Goal: Task Accomplishment & Management: Use online tool/utility

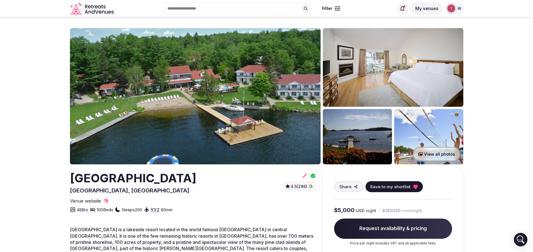
click at [189, 86] on img at bounding box center [195, 96] width 251 height 136
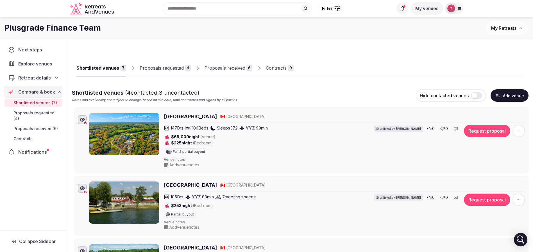
click at [238, 60] on div "Proposals received 6" at bounding box center [231, 68] width 62 height 17
click at [237, 64] on link "Proposals received 6" at bounding box center [228, 68] width 48 height 16
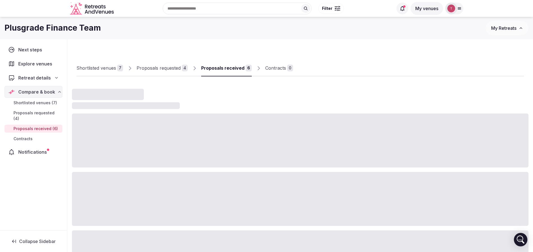
click at [237, 64] on link "Proposals received 6" at bounding box center [226, 68] width 51 height 16
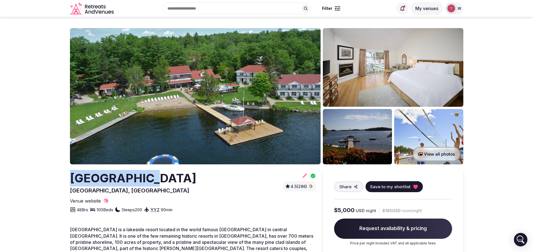
click at [215, 96] on img at bounding box center [195, 96] width 251 height 136
click at [236, 101] on img at bounding box center [195, 96] width 251 height 136
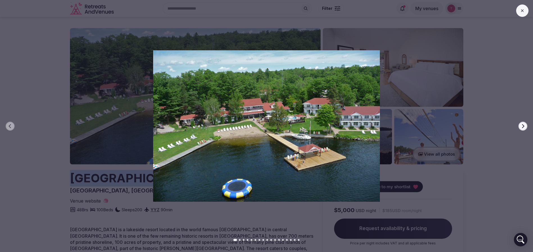
click at [523, 127] on icon "button" at bounding box center [523, 126] width 2 height 4
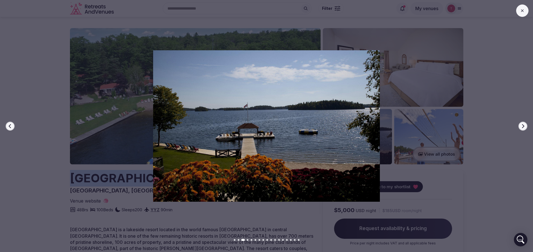
click at [523, 127] on icon "button" at bounding box center [523, 126] width 2 height 4
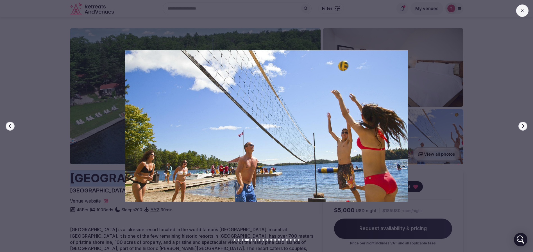
click at [523, 127] on icon "button" at bounding box center [523, 126] width 2 height 4
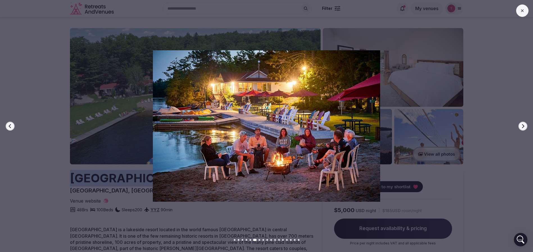
click at [523, 127] on icon "button" at bounding box center [523, 126] width 2 height 4
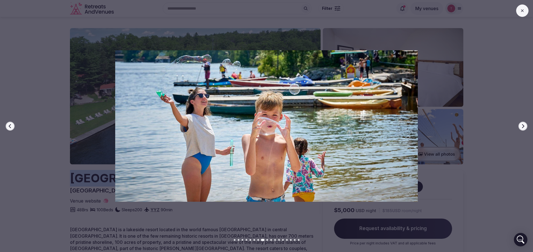
click at [523, 127] on icon "button" at bounding box center [523, 126] width 2 height 4
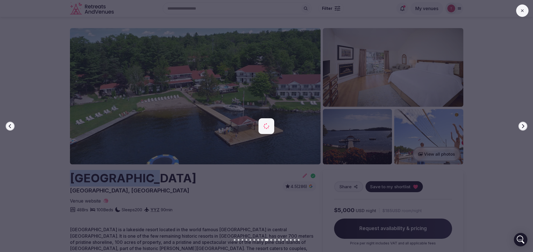
click at [523, 127] on icon "button" at bounding box center [523, 126] width 2 height 4
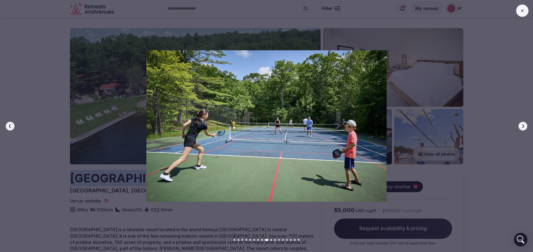
click at [523, 127] on icon "button" at bounding box center [523, 126] width 2 height 4
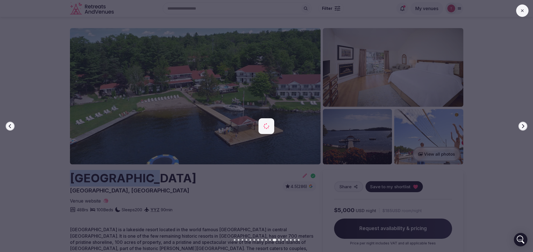
click at [523, 127] on icon "button" at bounding box center [523, 126] width 2 height 4
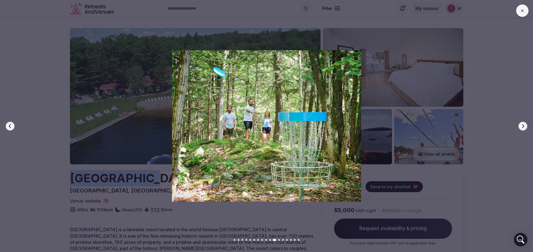
click at [523, 127] on icon "button" at bounding box center [523, 126] width 2 height 4
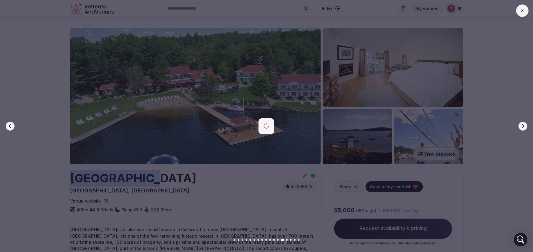
click at [523, 127] on icon "button" at bounding box center [523, 126] width 2 height 4
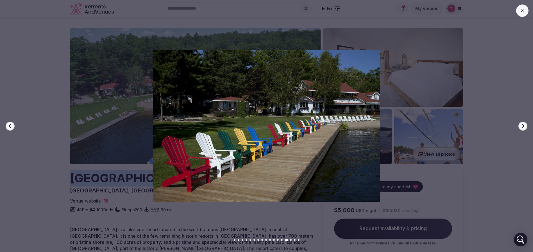
click at [523, 127] on icon "button" at bounding box center [523, 126] width 2 height 4
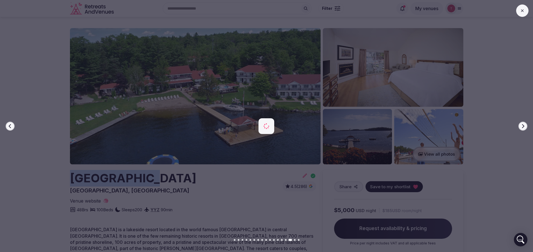
click at [523, 127] on icon "button" at bounding box center [523, 126] width 2 height 4
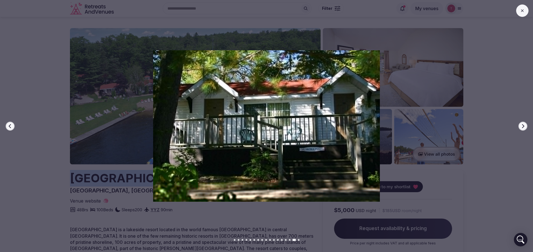
click at [523, 127] on icon "button" at bounding box center [523, 126] width 2 height 4
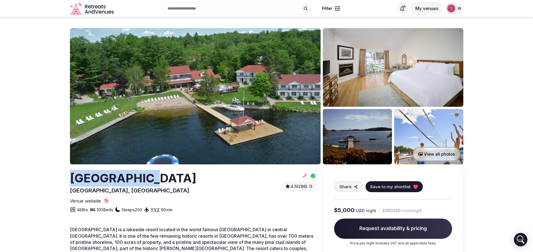
drag, startPoint x: 51, startPoint y: 184, endPoint x: 174, endPoint y: 184, distance: 123.4
copy h2 "[GEOGRAPHIC_DATA]"
click at [413, 185] on icon at bounding box center [415, 187] width 4 height 4
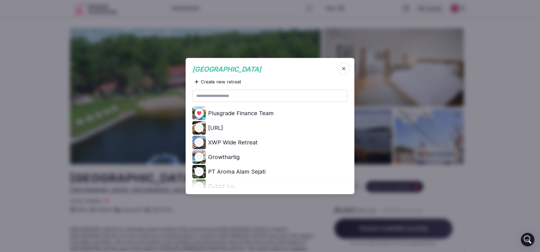
click at [0, 0] on icon at bounding box center [0, 0] width 0 height 0
click at [27, 121] on div at bounding box center [270, 126] width 540 height 252
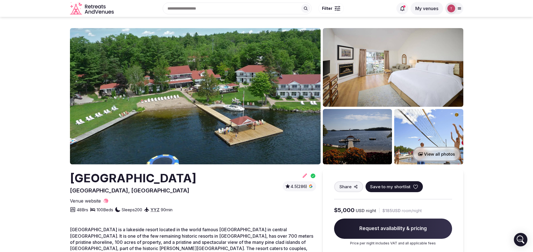
click at [270, 76] on img at bounding box center [195, 96] width 251 height 136
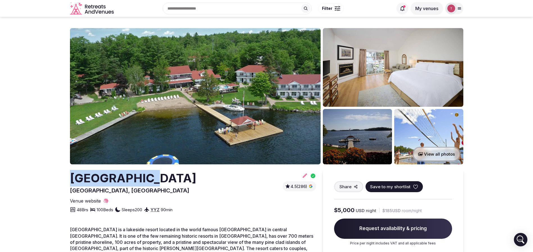
drag, startPoint x: 49, startPoint y: 182, endPoint x: 175, endPoint y: 176, distance: 125.8
copy h2 "Severn Lodge"
click at [236, 88] on img at bounding box center [195, 96] width 251 height 136
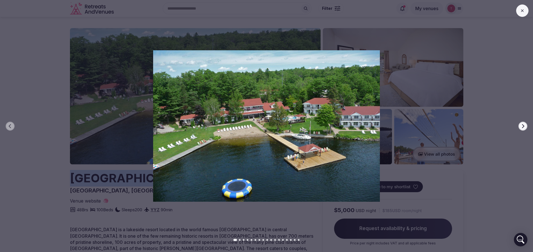
click at [525, 124] on icon "button" at bounding box center [523, 126] width 4 height 4
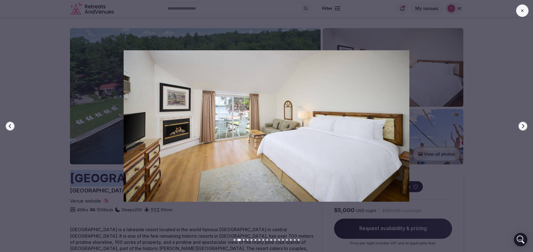
click at [525, 124] on icon "button" at bounding box center [523, 126] width 4 height 4
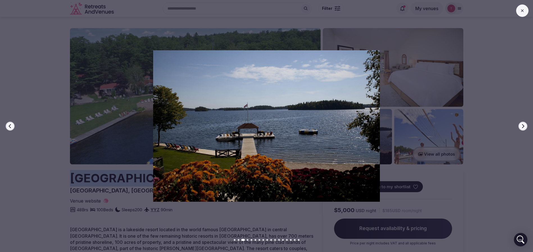
click at [525, 124] on icon "button" at bounding box center [523, 126] width 4 height 4
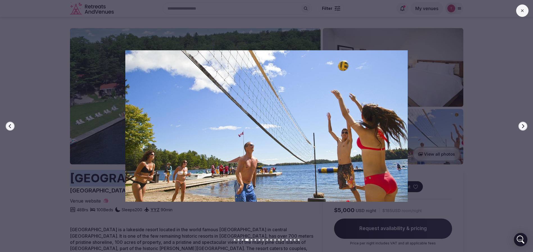
click at [525, 124] on icon "button" at bounding box center [523, 126] width 4 height 4
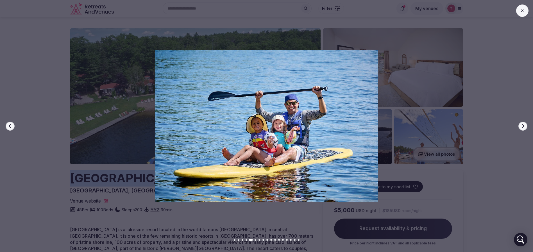
click at [525, 124] on icon "button" at bounding box center [523, 126] width 4 height 4
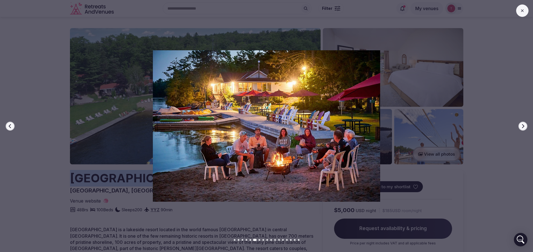
click at [525, 124] on icon "button" at bounding box center [523, 126] width 4 height 4
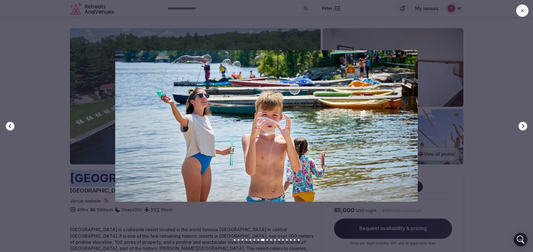
click at [525, 124] on icon "button" at bounding box center [523, 126] width 4 height 4
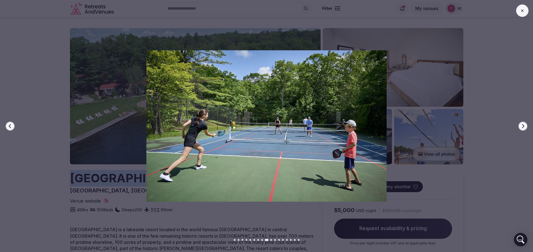
click at [525, 124] on icon "button" at bounding box center [523, 126] width 4 height 4
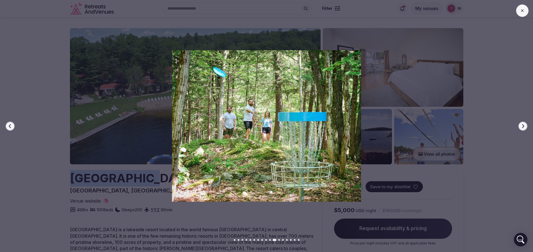
click at [525, 124] on icon "button" at bounding box center [523, 126] width 4 height 4
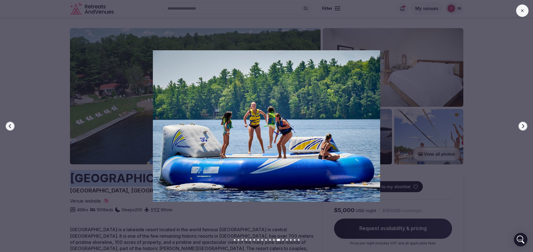
click at [525, 124] on icon "button" at bounding box center [523, 126] width 4 height 4
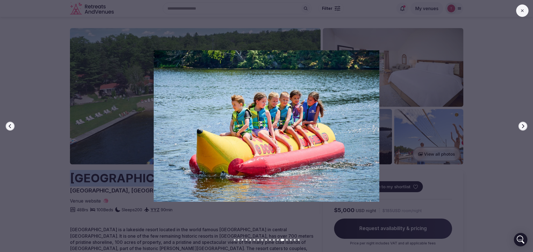
click at [525, 124] on icon "button" at bounding box center [523, 126] width 4 height 4
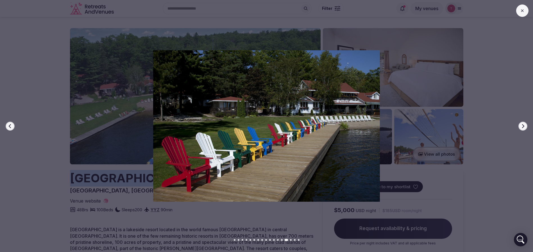
click at [525, 124] on icon "button" at bounding box center [523, 126] width 4 height 4
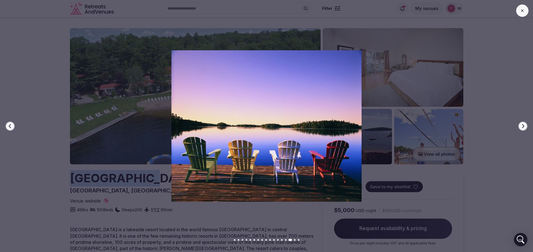
click at [525, 124] on icon "button" at bounding box center [523, 126] width 4 height 4
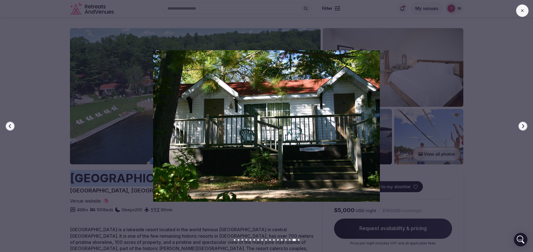
click at [525, 124] on icon "button" at bounding box center [523, 126] width 4 height 4
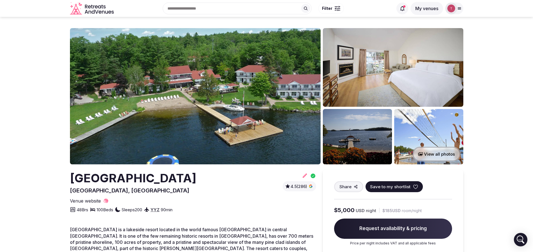
drag, startPoint x: 49, startPoint y: 195, endPoint x: 53, endPoint y: 190, distance: 6.8
click at [100, 186] on div "Severn Lodge Port Severn, Canada" at bounding box center [133, 182] width 127 height 24
drag, startPoint x: 71, startPoint y: 189, endPoint x: 155, endPoint y: 191, distance: 83.8
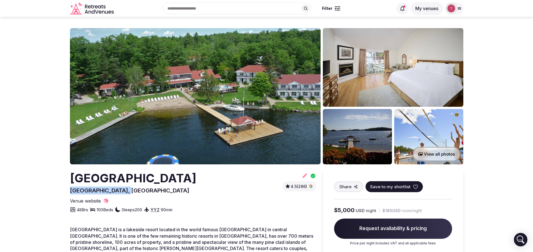
click at [155, 191] on div "Severn Lodge Port Severn, Canada 4.5 (286)" at bounding box center [193, 182] width 246 height 24
click at [300, 186] on span "4.5 (286)" at bounding box center [299, 187] width 17 height 6
click at [159, 172] on div "Severn Lodge Port Severn, Canada 4.5 (286)" at bounding box center [193, 182] width 246 height 24
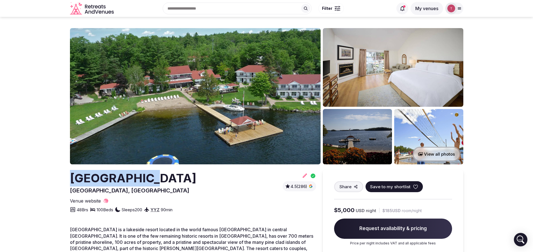
drag, startPoint x: 158, startPoint y: 179, endPoint x: 57, endPoint y: 178, distance: 100.9
copy h2 "Severn Lodge"
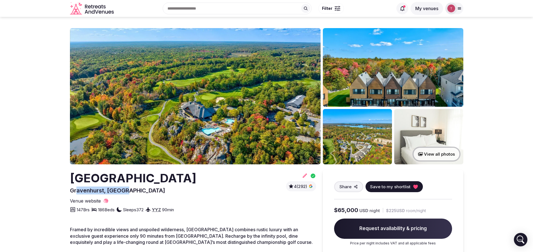
drag, startPoint x: 76, startPoint y: 190, endPoint x: 142, endPoint y: 191, distance: 66.4
click at [142, 191] on div "[GEOGRAPHIC_DATA] [GEOGRAPHIC_DATA], [GEOGRAPHIC_DATA]" at bounding box center [133, 182] width 127 height 24
click at [142, 191] on div "Muskoka Bay Resort Gravenhurst, Canada" at bounding box center [133, 182] width 127 height 24
drag, startPoint x: 195, startPoint y: 177, endPoint x: 0, endPoint y: 176, distance: 194.8
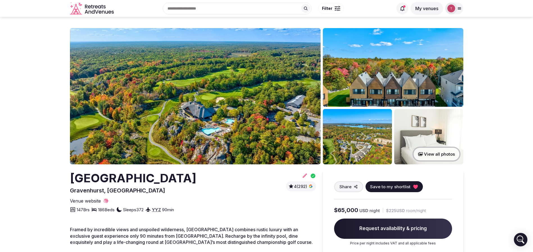
click at [194, 107] on img at bounding box center [195, 96] width 251 height 136
click at [212, 95] on img at bounding box center [195, 96] width 251 height 136
drag, startPoint x: 66, startPoint y: 175, endPoint x: 207, endPoint y: 177, distance: 142.0
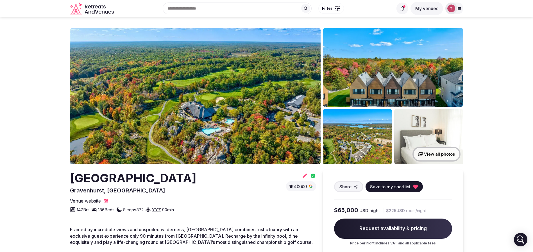
copy h2 "Muskoka Bay Resort"
click at [258, 97] on img at bounding box center [195, 96] width 251 height 136
click at [99, 177] on h2 "Muskoka Bay Resort" at bounding box center [133, 178] width 127 height 17
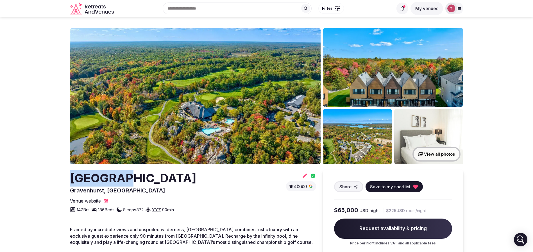
copy h2 "Muskoka"
click at [211, 174] on div "Muskoka Bay Resort Gravenhurst, Canada 4 (292)" at bounding box center [193, 182] width 246 height 24
click at [87, 176] on h2 "Muskoka Bay Resort" at bounding box center [133, 178] width 127 height 17
copy h2 "Muskoka"
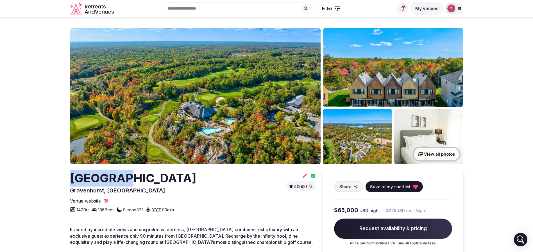
drag, startPoint x: 57, startPoint y: 179, endPoint x: 218, endPoint y: 177, distance: 160.3
copy h2 "Muskoka Bay Resort"
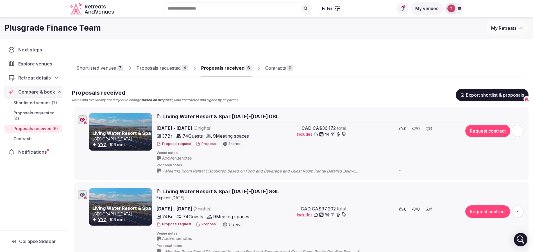
drag, startPoint x: 211, startPoint y: 116, endPoint x: 171, endPoint y: 116, distance: 40.2
click at [171, 116] on span "Living Water Resort & Spa I 16-19th Feb 2026 DBL" at bounding box center [221, 116] width 116 height 7
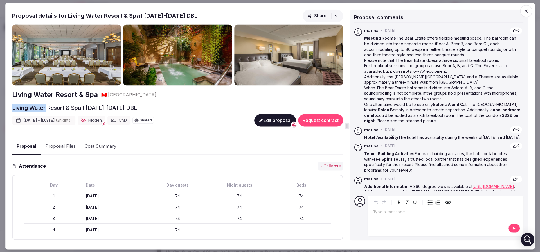
drag, startPoint x: 10, startPoint y: 107, endPoint x: 46, endPoint y: 105, distance: 36.3
click at [46, 105] on div "Proposal Proposal Proposal details for Living Water Resort & Spa I 16-19th Feb …" at bounding box center [269, 126] width 529 height 247
copy h2 "Living Water"
drag, startPoint x: 120, startPoint y: 105, endPoint x: 144, endPoint y: 105, distance: 23.9
click at [137, 105] on h2 "Living Water Resort & Spa I 16-19th Feb 2026 DBL" at bounding box center [74, 108] width 125 height 8
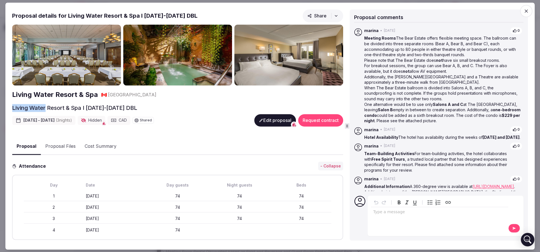
click at [137, 105] on h2 "Living Water Resort & Spa I 16-19th Feb 2026 DBL" at bounding box center [74, 108] width 125 height 8
drag, startPoint x: 63, startPoint y: 14, endPoint x: 106, endPoint y: 16, distance: 43.1
click at [106, 16] on h2 "Proposal details for Living Water Resort & Spa I 16-19th Feb 2026 DBL" at bounding box center [104, 16] width 185 height 8
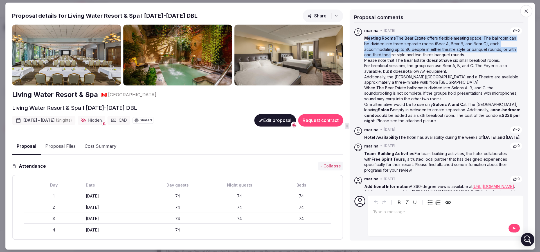
drag, startPoint x: 368, startPoint y: 39, endPoint x: 391, endPoint y: 64, distance: 34.2
click at [391, 63] on div "Meeting Rooms The Bear Estate offers flexible meeting space. The ballroom can b…" at bounding box center [443, 80] width 158 height 88
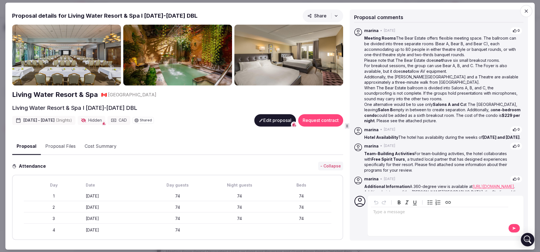
click at [392, 64] on p "For breakout sessions, the group can use Bear A, B, and C. The Foyer is also av…" at bounding box center [443, 68] width 158 height 11
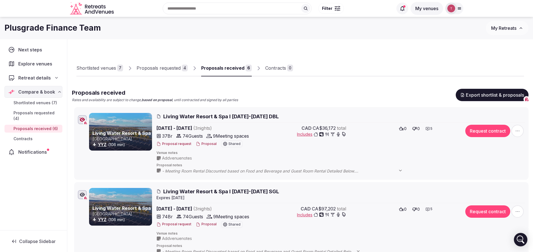
click at [113, 65] on div "Shortlisted venues" at bounding box center [96, 68] width 40 height 7
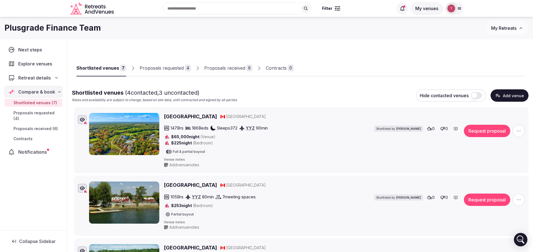
click at [236, 65] on div "Proposals received" at bounding box center [224, 68] width 41 height 7
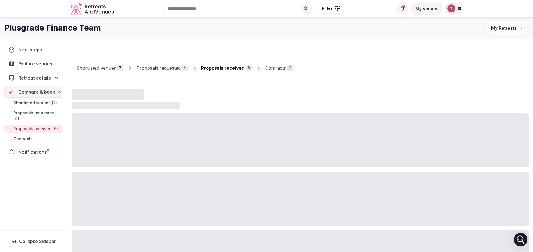
click at [236, 65] on div "Proposals received" at bounding box center [222, 68] width 43 height 7
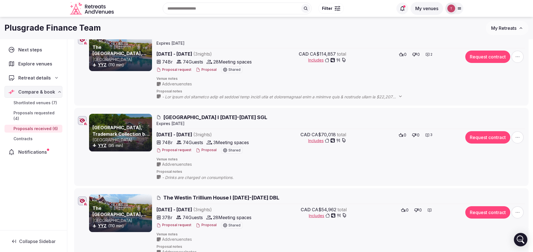
scroll to position [253, 0]
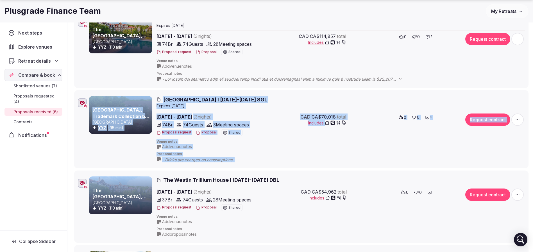
drag, startPoint x: 84, startPoint y: 196, endPoint x: 87, endPoint y: 161, distance: 35.3
click at [87, 161] on ul "Living Water Resort & Spa Canada YYZ (106 min) Living Water Resort & Spa I 16-1…" at bounding box center [300, 86] width 457 height 464
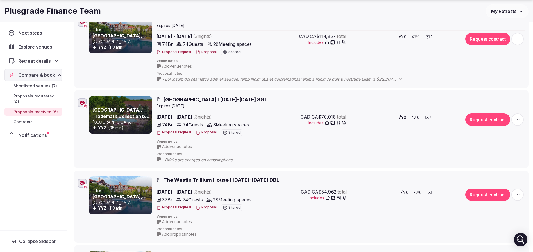
click at [64, 196] on div "Next steps Explore venues Retreat details Compare & book Shortlisted venues (7)…" at bounding box center [33, 126] width 67 height 208
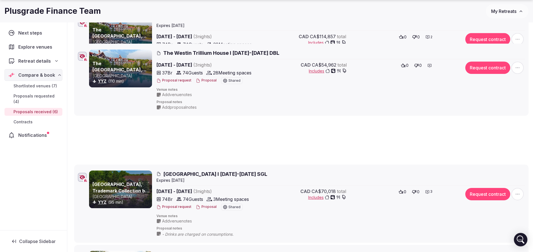
drag, startPoint x: 72, startPoint y: 177, endPoint x: 78, endPoint y: 49, distance: 127.5
click at [78, 49] on li "The Westin Trillium House, Blue Mountain Canada YYZ (110 min) The Westin Trilli…" at bounding box center [301, 80] width 455 height 72
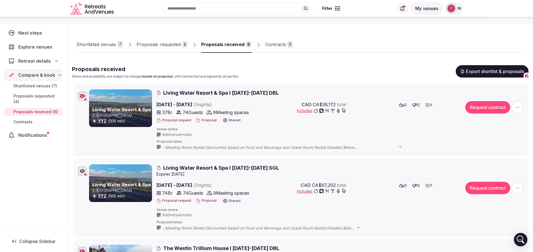
scroll to position [0, 0]
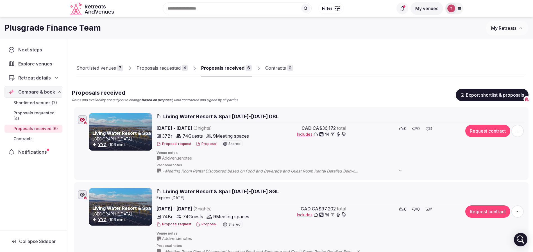
click at [110, 66] on div "Shortlisted venues" at bounding box center [96, 68] width 40 height 7
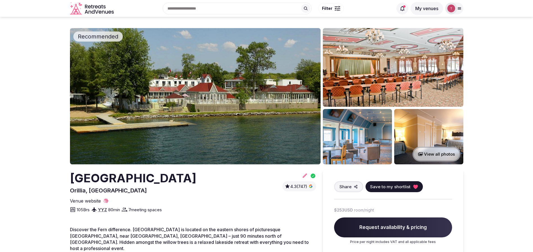
click at [188, 103] on img at bounding box center [195, 96] width 251 height 136
click at [140, 207] on span "7 meeting spaces" at bounding box center [144, 210] width 33 height 6
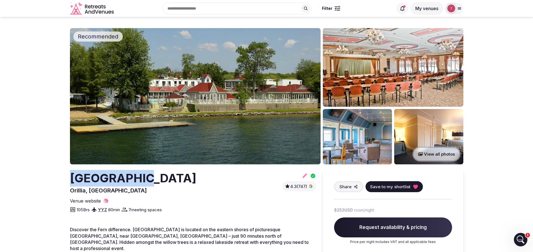
drag, startPoint x: 63, startPoint y: 177, endPoint x: 166, endPoint y: 180, distance: 103.2
click at [166, 180] on div "[GEOGRAPHIC_DATA] [GEOGRAPHIC_DATA], [GEOGRAPHIC_DATA] 4.3 (747)" at bounding box center [193, 182] width 246 height 24
drag, startPoint x: 49, startPoint y: 179, endPoint x: 172, endPoint y: 189, distance: 123.5
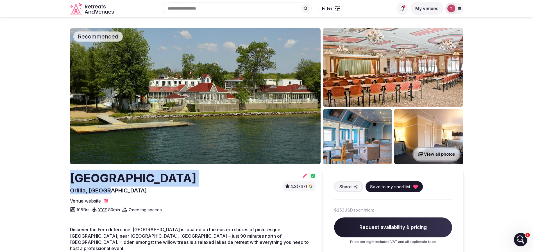
copy div "[GEOGRAPHIC_DATA] [GEOGRAPHIC_DATA], [GEOGRAPHIC_DATA]"
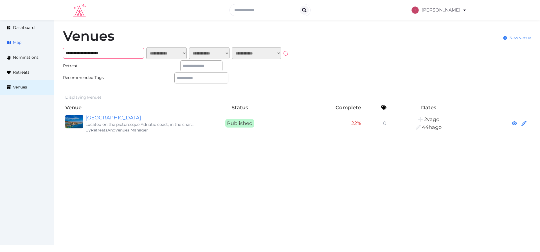
drag, startPoint x: 119, startPoint y: 51, endPoint x: 0, endPoint y: 44, distance: 118.9
click at [0, 44] on div "**********" at bounding box center [270, 81] width 540 height 123
paste input "text"
type input "**********"
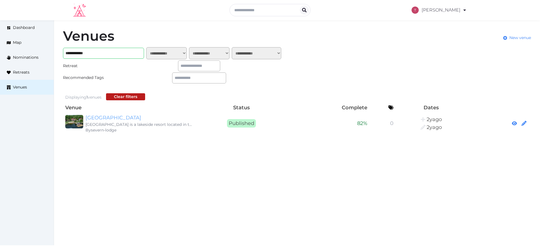
click at [112, 117] on link "[GEOGRAPHIC_DATA]" at bounding box center [139, 118] width 108 height 8
click at [109, 118] on link "[GEOGRAPHIC_DATA]" at bounding box center [139, 118] width 108 height 8
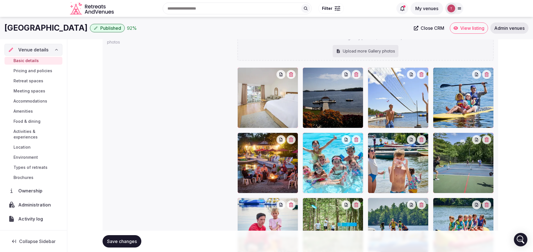
scroll to position [596, 0]
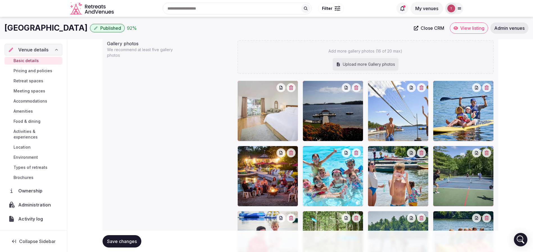
click at [491, 90] on button "button" at bounding box center [486, 87] width 9 height 9
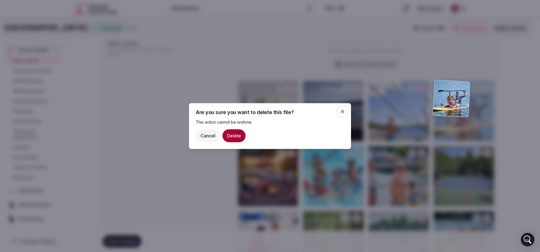
click at [234, 133] on button "Delete" at bounding box center [233, 135] width 23 height 13
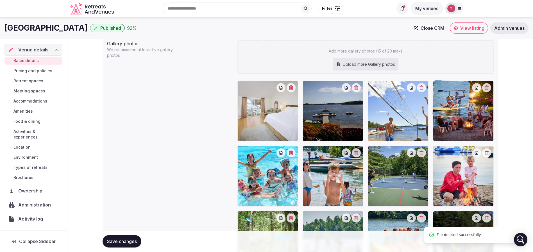
click at [293, 154] on button "button" at bounding box center [291, 152] width 9 height 9
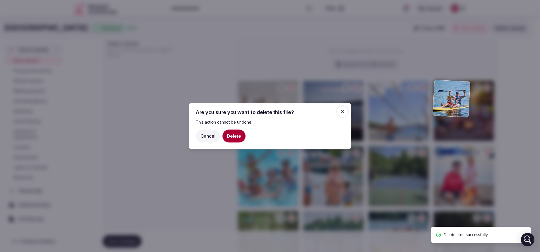
click at [231, 137] on button "Delete" at bounding box center [233, 135] width 23 height 13
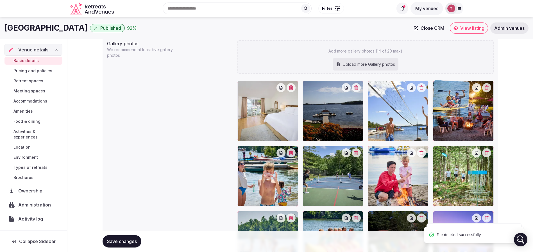
click at [292, 152] on icon "button" at bounding box center [291, 153] width 4 height 4
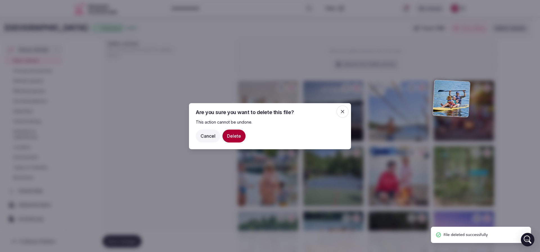
click at [232, 135] on button "Delete" at bounding box center [233, 135] width 23 height 13
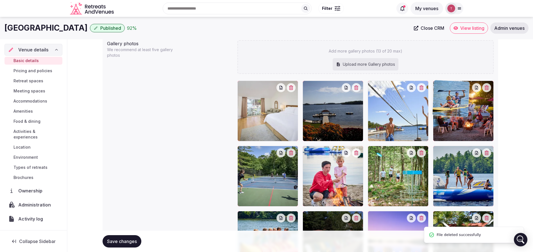
click at [356, 153] on icon "button" at bounding box center [357, 153] width 4 height 4
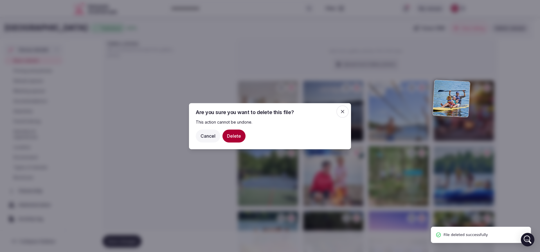
click at [237, 139] on button "Delete" at bounding box center [233, 135] width 23 height 13
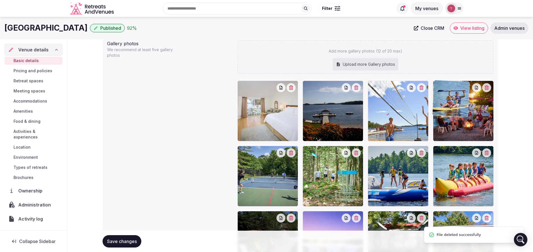
click at [424, 156] on button "button" at bounding box center [421, 152] width 9 height 9
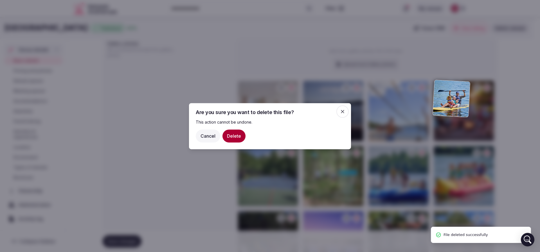
click at [233, 137] on button "Delete" at bounding box center [233, 135] width 23 height 13
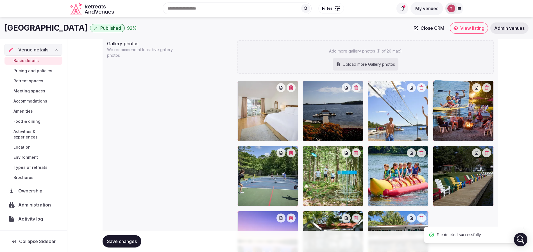
click at [422, 153] on icon "button" at bounding box center [422, 153] width 4 height 4
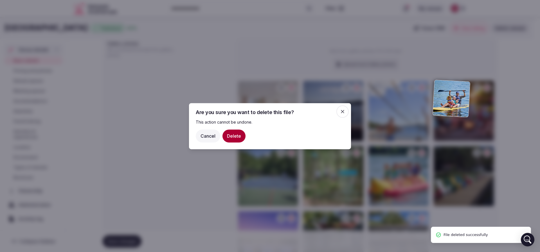
click at [235, 136] on button "Delete" at bounding box center [233, 135] width 23 height 13
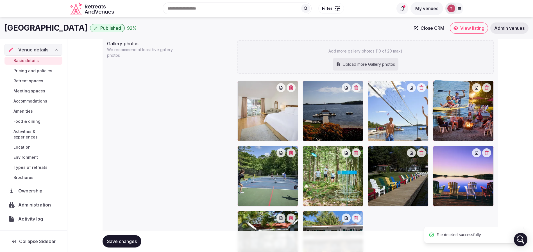
click at [421, 151] on icon "button" at bounding box center [422, 153] width 4 height 4
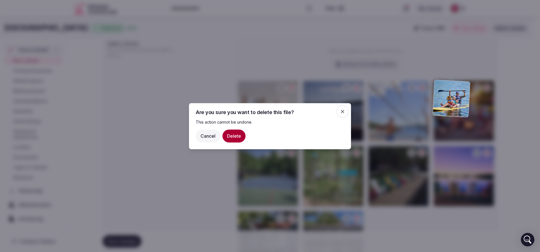
click at [226, 137] on button "Delete" at bounding box center [233, 135] width 23 height 13
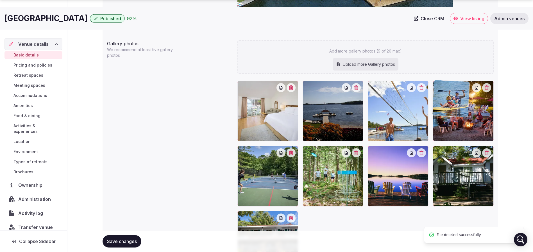
scroll to position [657, 0]
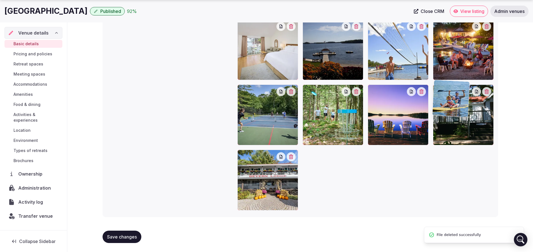
drag, startPoint x: 487, startPoint y: 92, endPoint x: 484, endPoint y: 96, distance: 5.2
click at [486, 91] on div at bounding box center [463, 111] width 61 height 61
click at [485, 93] on div at bounding box center [463, 111] width 61 height 61
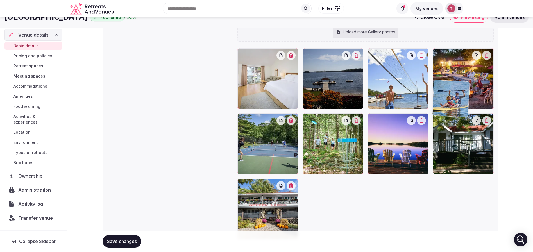
scroll to position [615, 0]
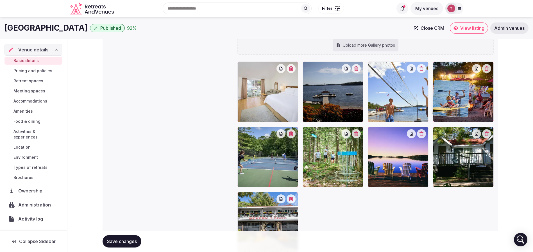
drag, startPoint x: 482, startPoint y: 158, endPoint x: 394, endPoint y: 136, distance: 90.9
click at [394, 136] on div at bounding box center [366, 157] width 256 height 191
drag, startPoint x: 513, startPoint y: 151, endPoint x: 496, endPoint y: 151, distance: 17.4
drag, startPoint x: 482, startPoint y: 152, endPoint x: 416, endPoint y: 103, distance: 82.6
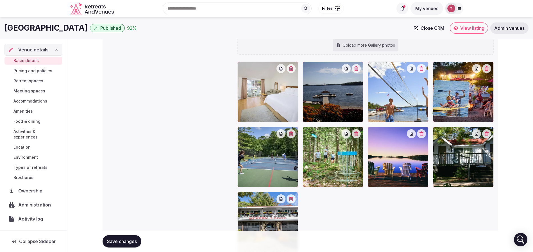
click at [416, 103] on div at bounding box center [366, 157] width 256 height 191
click at [447, 136] on div at bounding box center [463, 111] width 61 height 61
click at [486, 135] on div at bounding box center [463, 111] width 61 height 61
drag, startPoint x: 466, startPoint y: 160, endPoint x: 403, endPoint y: 164, distance: 62.8
click at [403, 165] on div at bounding box center [366, 157] width 256 height 191
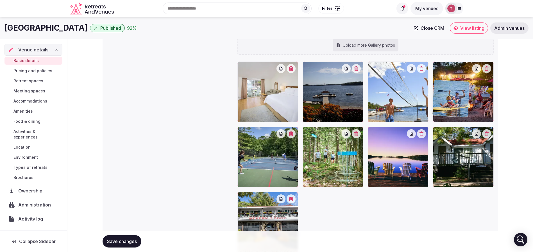
drag, startPoint x: 267, startPoint y: 211, endPoint x: 435, endPoint y: 138, distance: 182.9
click at [458, 136] on div at bounding box center [463, 111] width 61 height 61
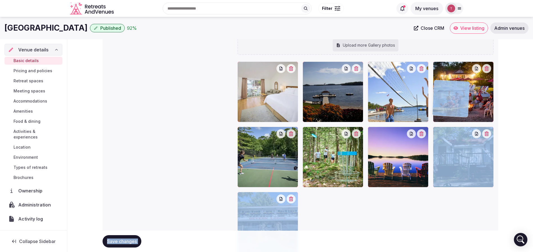
drag, startPoint x: 458, startPoint y: 138, endPoint x: 388, endPoint y: 171, distance: 77.5
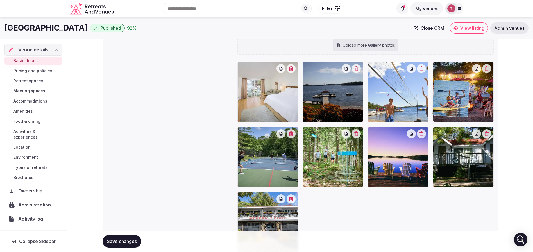
click at [387, 169] on div at bounding box center [398, 157] width 61 height 61
click at [394, 207] on div at bounding box center [366, 157] width 256 height 191
click at [489, 69] on icon "button" at bounding box center [487, 68] width 4 height 4
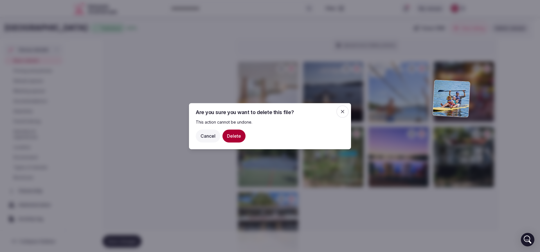
click at [228, 136] on button "Delete" at bounding box center [233, 135] width 23 height 13
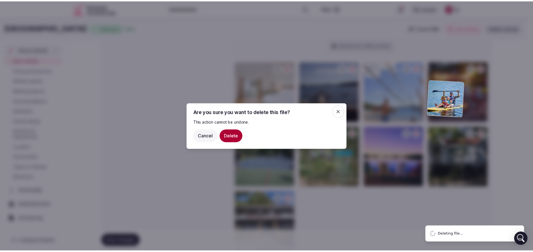
scroll to position [592, 0]
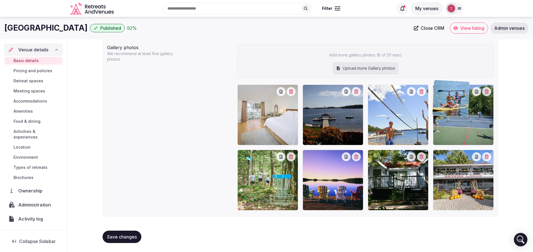
click at [370, 67] on div "Upload more Gallery photos" at bounding box center [366, 68] width 66 height 12
type input "**********"
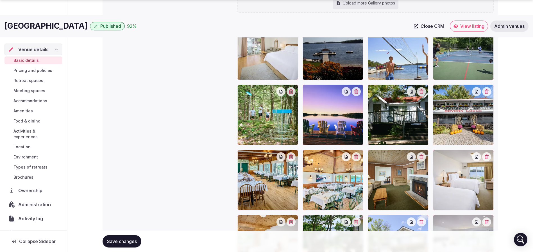
scroll to position [858, 0]
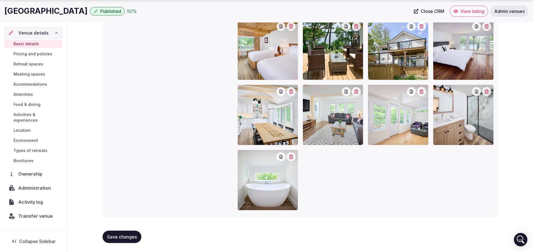
click at [124, 235] on span "Save changes" at bounding box center [122, 237] width 30 height 6
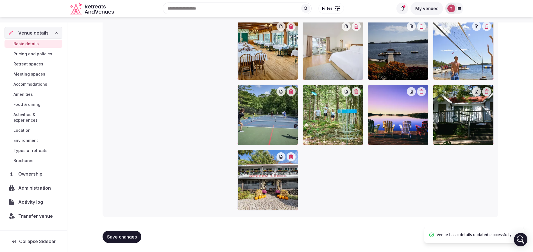
scroll to position [532, 0]
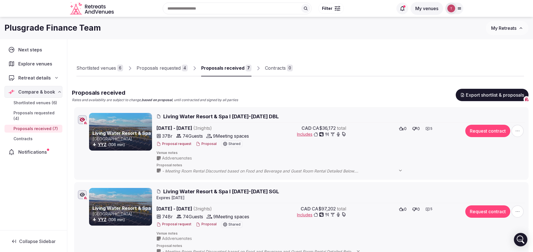
click at [242, 68] on div "Proposals received" at bounding box center [222, 68] width 43 height 7
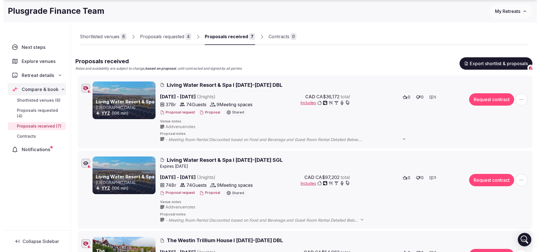
scroll to position [42, 0]
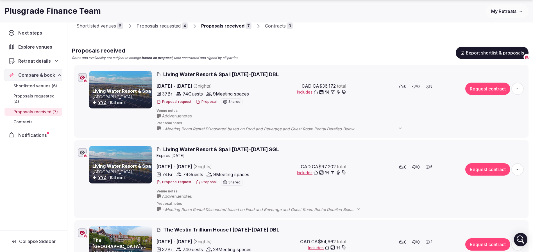
click at [201, 102] on button "Proposal" at bounding box center [206, 102] width 21 height 5
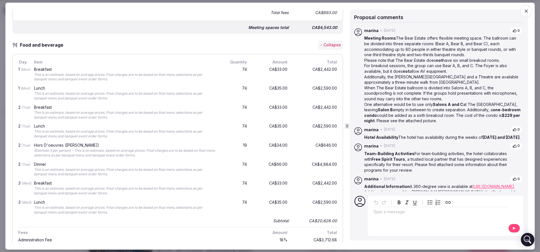
scroll to position [548, 0]
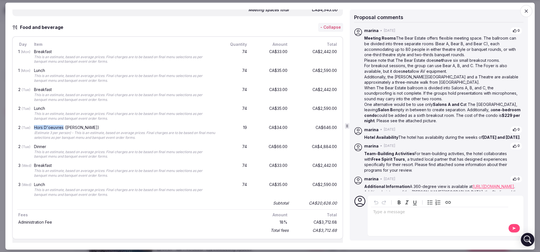
drag, startPoint x: 34, startPoint y: 126, endPoint x: 62, endPoint y: 127, distance: 28.7
click at [62, 127] on div "Hors D'oeuvres (Per Dozen) (Estimate 3 per person) - This is an estimate, based…" at bounding box center [125, 133] width 184 height 17
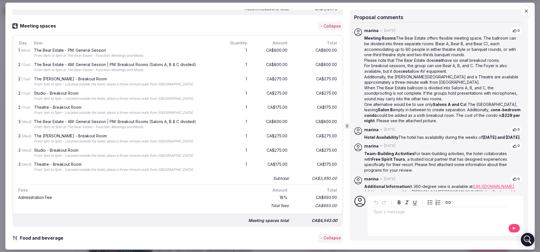
scroll to position [0, 0]
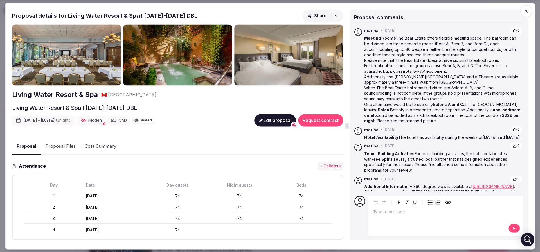
click at [60, 145] on button "Proposal Files" at bounding box center [60, 147] width 39 height 16
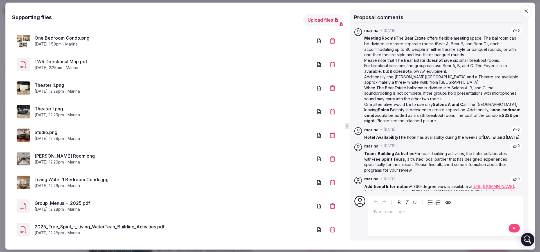
scroll to position [196, 0]
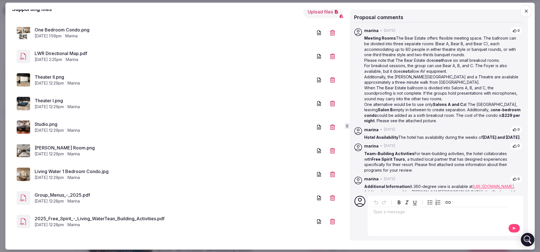
click at [81, 194] on link "Group_Menus_-_2025.pdf" at bounding box center [174, 195] width 278 height 7
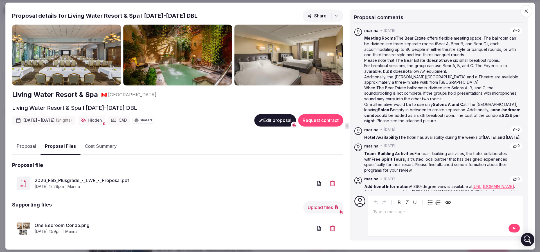
click at [29, 144] on button "Proposal" at bounding box center [26, 147] width 28 height 16
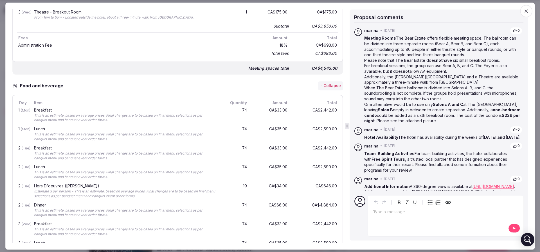
scroll to position [506, 0]
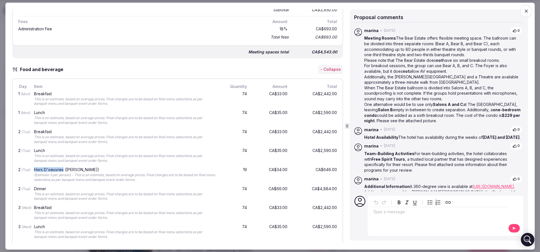
drag, startPoint x: 35, startPoint y: 168, endPoint x: 62, endPoint y: 170, distance: 27.6
click at [62, 170] on div "Hors D'oeuvres (Per Dozen)" at bounding box center [124, 170] width 181 height 4
copy div "Hors D'oeuvres"
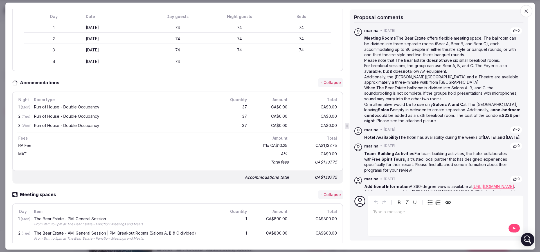
scroll to position [0, 0]
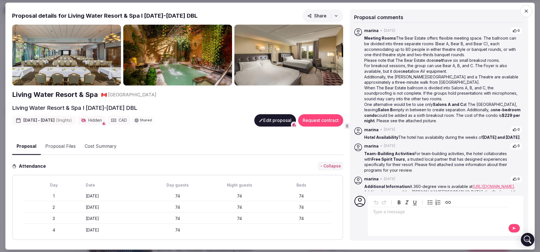
click at [185, 130] on div "Living Water Resort & Spa I 16-19th Feb 2026 DBL Feb 16th - 19th, 2026 ( 3 nigh…" at bounding box center [177, 118] width 331 height 29
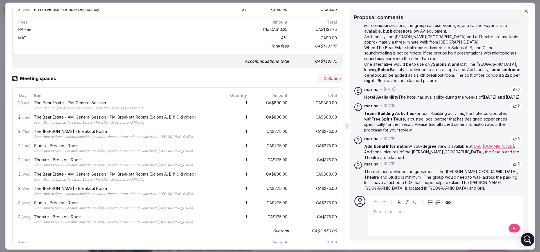
scroll to position [276, 0]
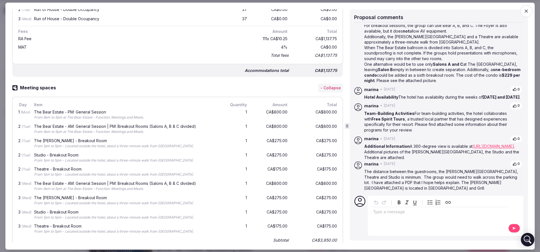
drag, startPoint x: 66, startPoint y: 114, endPoint x: 102, endPoint y: 139, distance: 43.6
click at [102, 139] on div "1 (Mon) The Bear Estate - PM: General Session From 9am to 5pm at The Bear Estat…" at bounding box center [177, 176] width 321 height 136
click at [102, 139] on div "The George Collins - Breakout Room" at bounding box center [124, 141] width 181 height 4
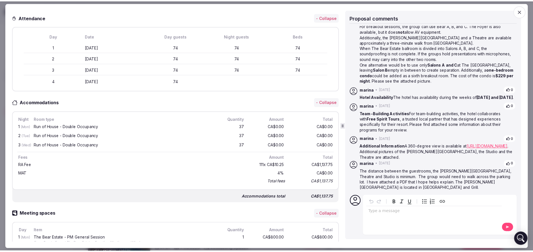
scroll to position [0, 0]
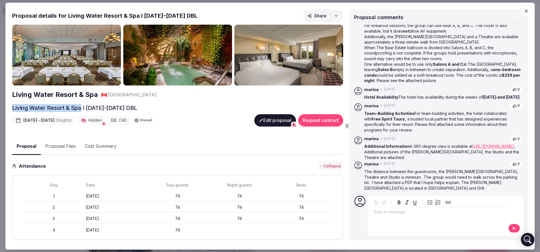
drag, startPoint x: 12, startPoint y: 107, endPoint x: 82, endPoint y: 105, distance: 70.0
click at [82, 105] on h2 "Living Water Resort & Spa I 16-19th Feb 2026 DBL" at bounding box center [74, 108] width 125 height 8
copy h2 "Living Water Resort & Spa"
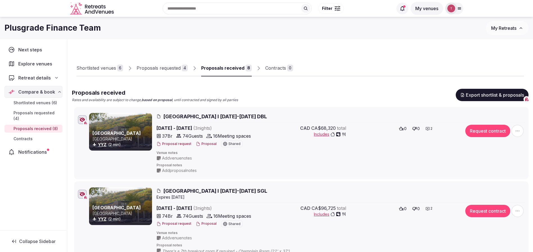
click at [207, 144] on button "Proposal" at bounding box center [206, 144] width 21 height 5
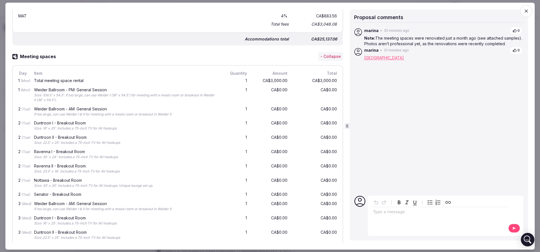
scroll to position [337, 0]
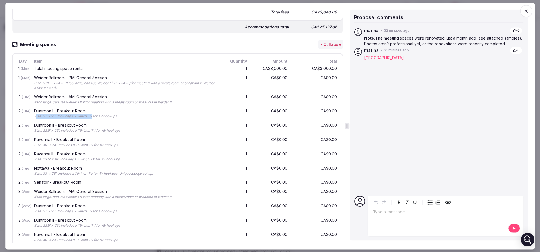
drag, startPoint x: 37, startPoint y: 115, endPoint x: 93, endPoint y: 115, distance: 56.2
click at [93, 115] on div "Size: 16' x 25'. Includes a 75-inch TV for AV hookups" at bounding box center [124, 116] width 181 height 5
drag, startPoint x: 89, startPoint y: 183, endPoint x: 86, endPoint y: 182, distance: 3.0
click at [86, 182] on div "Senator - Breakout Room" at bounding box center [124, 183] width 181 height 4
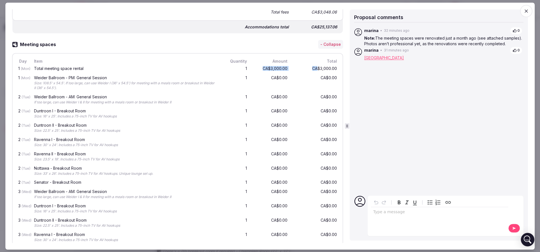
drag, startPoint x: 253, startPoint y: 68, endPoint x: 311, endPoint y: 69, distance: 57.9
click at [311, 69] on div "1 (Mon) Total meeting space rental 1 CA$3,000.00 CA$3,000.00" at bounding box center [177, 69] width 321 height 9
click at [311, 69] on div "CA$3,000.00" at bounding box center [315, 69] width 45 height 7
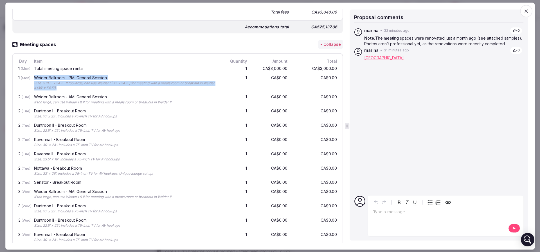
drag, startPoint x: 36, startPoint y: 76, endPoint x: 123, endPoint y: 87, distance: 87.6
click at [123, 87] on div "Weider Ballroom - PM: General Session Size: 108.5' x 54.5'. If too large, can u…" at bounding box center [125, 83] width 184 height 17
click at [123, 87] on div "Size: 108.5' x 54.5'. If too large, can use Weider I (36' x 54.5') for meeting …" at bounding box center [124, 86] width 181 height 10
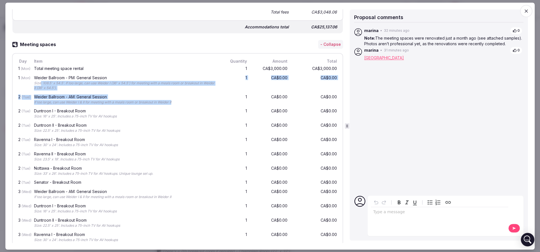
drag, startPoint x: 179, startPoint y: 99, endPoint x: 40, endPoint y: 80, distance: 140.6
click at [40, 80] on div "1 (Mon) Total meeting space rental 1 CA$3,000.00 CA$3,000.00 1 (Mon) Weider Bal…" at bounding box center [177, 178] width 321 height 226
click at [40, 81] on div "Size: 108.5' x 54.5'. If too large, can use Weider I (36' x 54.5') for meeting …" at bounding box center [124, 86] width 181 height 10
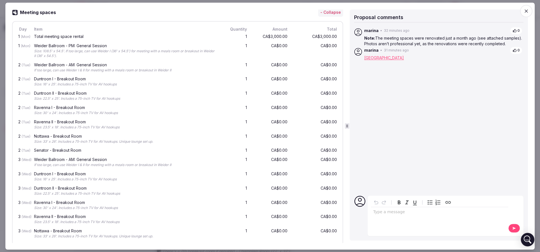
scroll to position [380, 0]
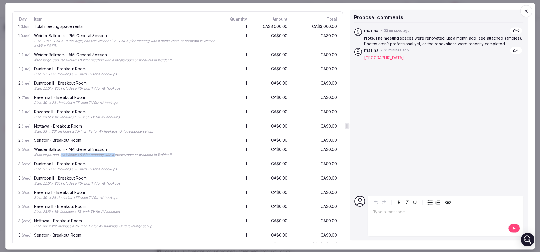
drag, startPoint x: 116, startPoint y: 151, endPoint x: 62, endPoint y: 151, distance: 53.4
click at [62, 151] on div "Weider Ballroom - AM: General Session If too large, can use Weider I & II for m…" at bounding box center [125, 153] width 184 height 12
click at [62, 150] on div "Weider Ballroom - AM: General Session" at bounding box center [124, 150] width 181 height 4
drag, startPoint x: 46, startPoint y: 141, endPoint x: 69, endPoint y: 142, distance: 22.5
click at [69, 142] on div "Senator - Breakout Room" at bounding box center [125, 140] width 184 height 7
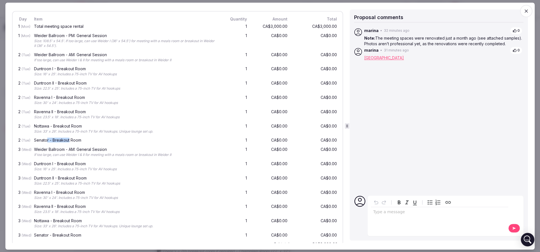
click at [69, 142] on div "Senator - Breakout Room" at bounding box center [125, 140] width 184 height 7
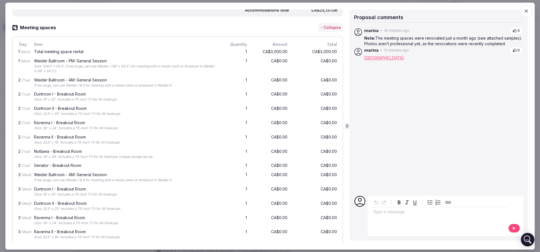
scroll to position [337, 0]
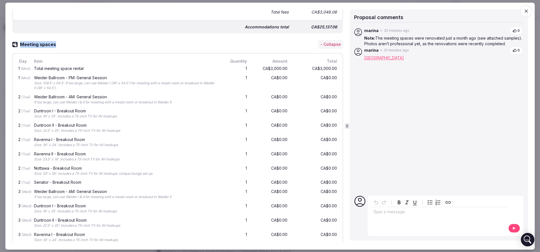
drag, startPoint x: 81, startPoint y: 45, endPoint x: 19, endPoint y: 44, distance: 61.3
click at [19, 44] on div "Meeting spaces - Collapse" at bounding box center [177, 44] width 331 height 9
copy h3 "Meeting spaces"
drag, startPoint x: 51, startPoint y: 77, endPoint x: 109, endPoint y: 81, distance: 58.3
click at [109, 81] on div "Weider Ballroom - PM: General Session Size: 108.5' x 54.5'. If too large, can u…" at bounding box center [125, 83] width 184 height 17
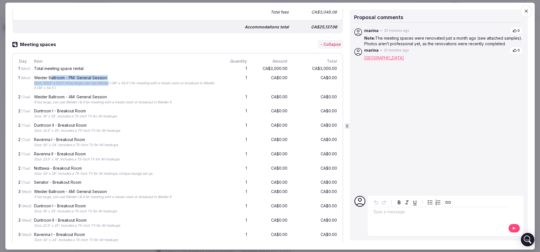
click at [109, 81] on div "Size: 108.5' x 54.5'. If too large, can use Weider I (36' x 54.5') for meeting …" at bounding box center [124, 86] width 181 height 10
drag, startPoint x: 34, startPoint y: 69, endPoint x: 54, endPoint y: 67, distance: 20.6
click at [54, 67] on div "Total meeting space rental" at bounding box center [125, 69] width 184 height 7
click at [54, 67] on div "Total meeting space rental" at bounding box center [124, 69] width 181 height 4
drag, startPoint x: 33, startPoint y: 76, endPoint x: 101, endPoint y: 76, distance: 67.8
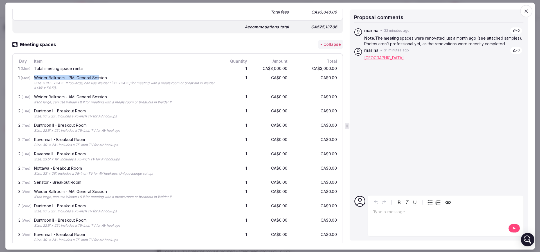
click at [101, 76] on div "Weider Ballroom - PM: General Session Size: 108.5' x 54.5'. If too large, can u…" at bounding box center [125, 83] width 184 height 17
click at [101, 76] on div "Weider Ballroom - PM: General Session" at bounding box center [124, 78] width 181 height 4
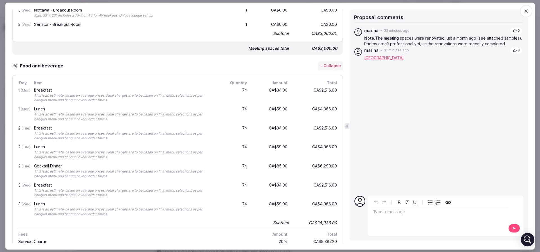
scroll to position [633, 0]
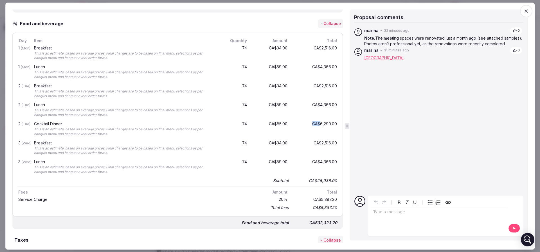
drag, startPoint x: 294, startPoint y: 122, endPoint x: 314, endPoint y: 121, distance: 19.4
click at [314, 121] on div "CA$6,290.00" at bounding box center [315, 129] width 45 height 17
drag, startPoint x: 314, startPoint y: 121, endPoint x: 296, endPoint y: 122, distance: 17.4
click at [314, 121] on div "CA$6,290.00" at bounding box center [315, 129] width 45 height 17
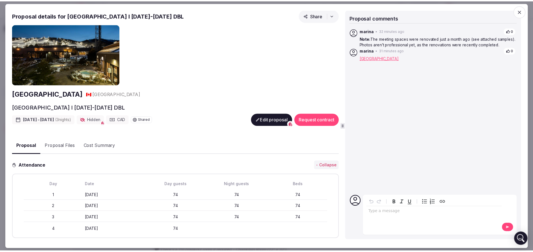
scroll to position [0, 0]
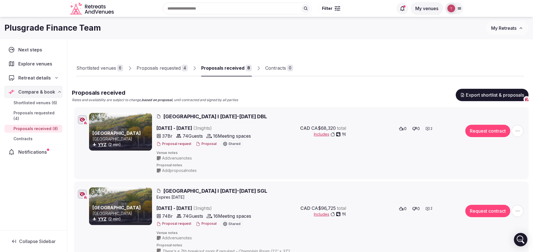
click at [80, 120] on icon "button" at bounding box center [83, 120] width 6 height 4
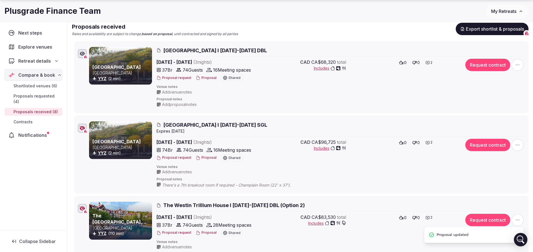
scroll to position [84, 0]
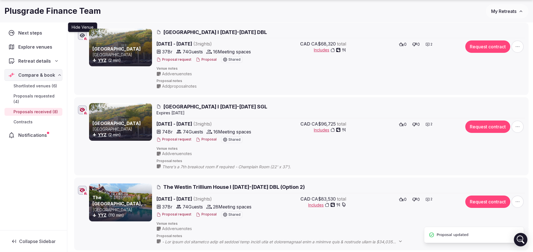
click at [204, 141] on button "Proposal" at bounding box center [206, 139] width 21 height 5
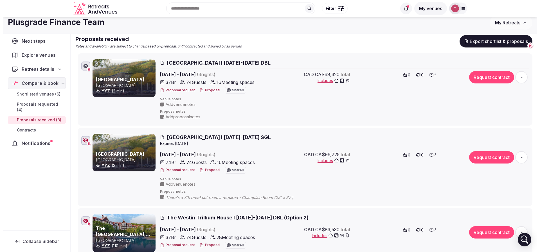
scroll to position [42, 0]
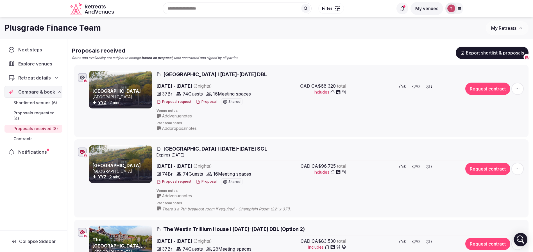
click at [209, 182] on button "Proposal" at bounding box center [206, 181] width 21 height 5
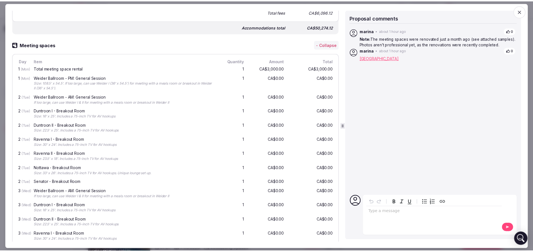
scroll to position [169, 0]
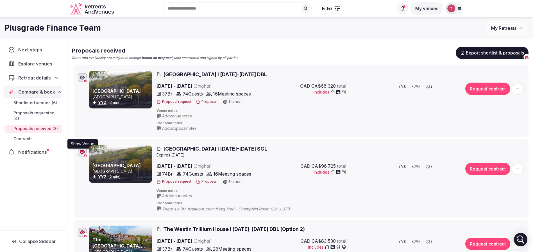
click at [84, 152] on icon "button" at bounding box center [83, 152] width 6 height 4
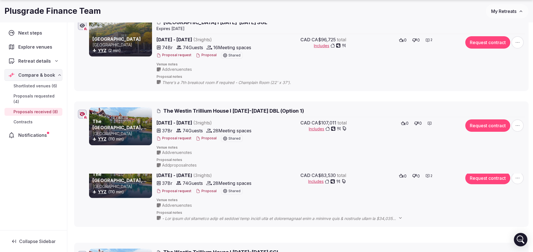
drag, startPoint x: 71, startPoint y: 173, endPoint x: 71, endPoint y: 106, distance: 67.8
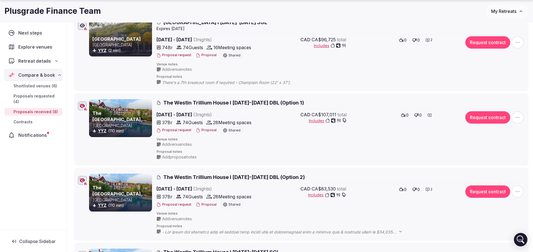
click at [208, 129] on button "Proposal" at bounding box center [206, 130] width 21 height 5
click at [207, 205] on button "Proposal" at bounding box center [206, 204] width 21 height 5
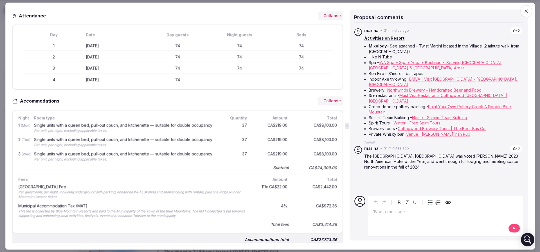
scroll to position [211, 0]
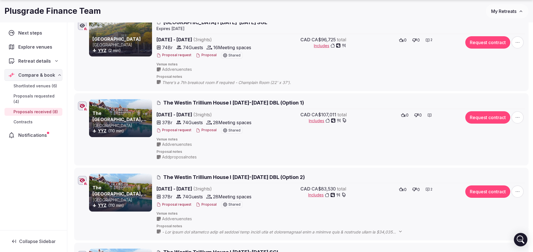
click at [211, 129] on button "Proposal" at bounding box center [206, 130] width 21 height 5
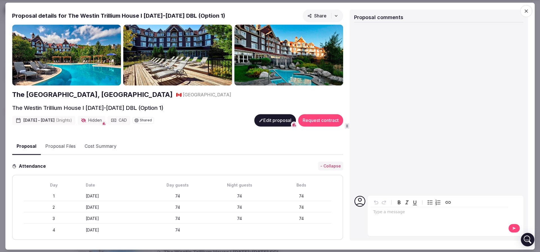
scroll to position [127, 0]
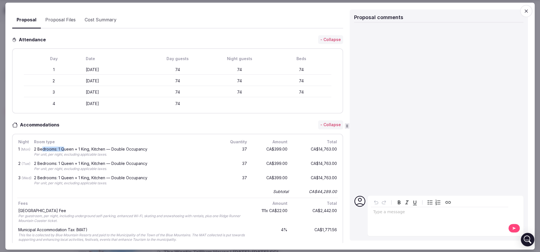
drag, startPoint x: 41, startPoint y: 148, endPoint x: 63, endPoint y: 148, distance: 21.9
click at [63, 148] on div "2 Bedrooms: 1 Queen + 1 King, Kitchen — Double Occupancy" at bounding box center [124, 149] width 181 height 4
drag, startPoint x: 80, startPoint y: 148, endPoint x: 64, endPoint y: 148, distance: 16.3
click at [64, 148] on div "2 Bedrooms: 1 Queen + 1 King, Kitchen — Double Occupancy" at bounding box center [124, 149] width 181 height 4
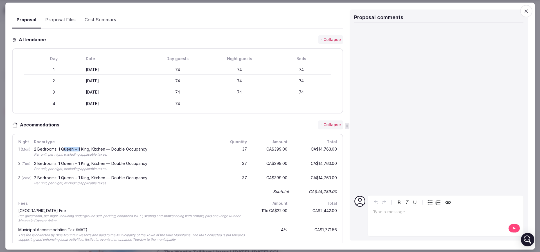
click at [64, 148] on div "2 Bedrooms: 1 Queen + 1 King, Kitchen — Double Occupancy" at bounding box center [124, 149] width 181 height 4
drag, startPoint x: 60, startPoint y: 148, endPoint x: 130, endPoint y: 148, distance: 70.0
click at [130, 148] on div "2 Bedrooms: 1 Queen + 1 King, Kitchen — Double Occupancy" at bounding box center [124, 149] width 181 height 4
drag, startPoint x: 138, startPoint y: 150, endPoint x: 103, endPoint y: 149, distance: 35.7
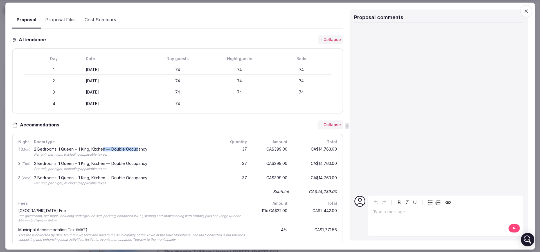
click at [103, 149] on div "2 Bedrooms: 1 Queen + 1 King, Kitchen — Double Occupancy" at bounding box center [124, 149] width 181 height 4
drag, startPoint x: 132, startPoint y: 159, endPoint x: 148, endPoint y: 159, distance: 16.3
click at [148, 161] on div "2 Bedrooms: 1 Queen + 1 King, Kitchen — Double Occupancy Per unit, per night, e…" at bounding box center [125, 167] width 184 height 12
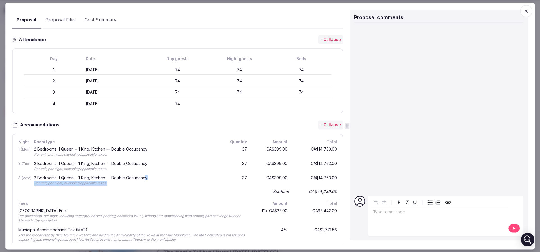
drag, startPoint x: 146, startPoint y: 178, endPoint x: 112, endPoint y: 179, distance: 34.9
click at [112, 179] on div "2 Bedrooms: 1 Queen + 1 King, Kitchen — Double Occupancy Per unit, per night, e…" at bounding box center [125, 181] width 184 height 12
drag, startPoint x: 48, startPoint y: 150, endPoint x: 60, endPoint y: 148, distance: 11.7
click at [60, 148] on div "2 Bedrooms: 1 Queen + 1 King, Kitchen — Double Occupancy" at bounding box center [124, 149] width 181 height 4
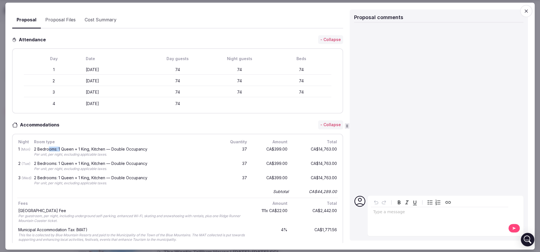
click at [60, 148] on div "2 Bedrooms: 1 Queen + 1 King, Kitchen — Double Occupancy" at bounding box center [124, 149] width 181 height 4
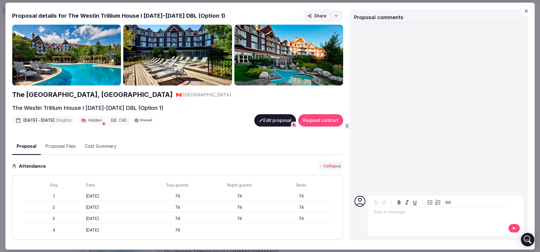
click at [61, 151] on button "Proposal Files" at bounding box center [60, 147] width 39 height 16
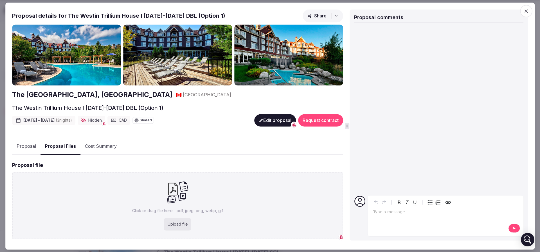
click at [56, 141] on button "Proposal Files" at bounding box center [60, 146] width 40 height 17
click at [20, 145] on button "Proposal" at bounding box center [26, 147] width 28 height 16
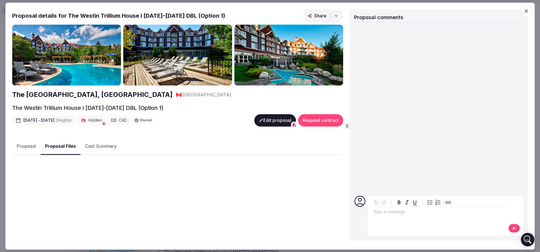
click at [67, 143] on button "Proposal Files" at bounding box center [60, 146] width 40 height 17
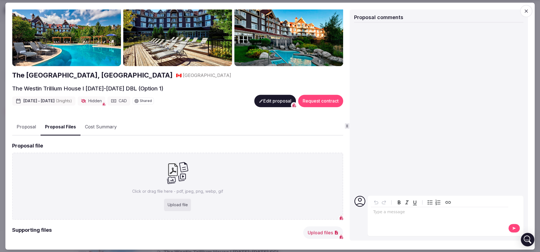
scroll to position [28, 0]
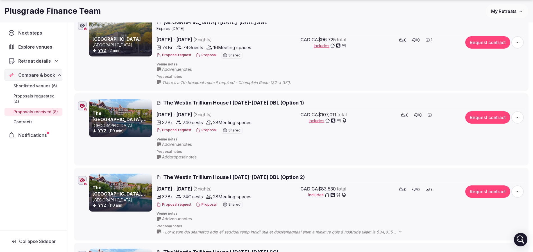
click at [206, 205] on button "Proposal" at bounding box center [206, 204] width 21 height 5
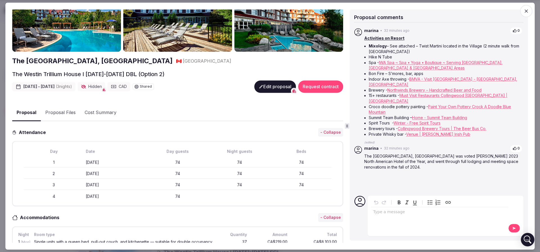
scroll to position [0, 0]
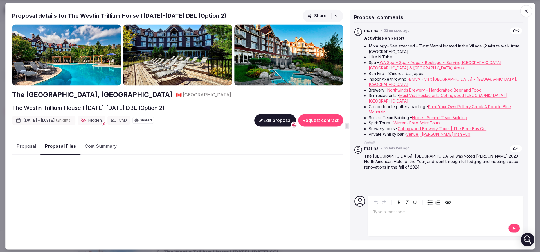
click at [54, 150] on button "Proposal Files" at bounding box center [60, 146] width 40 height 17
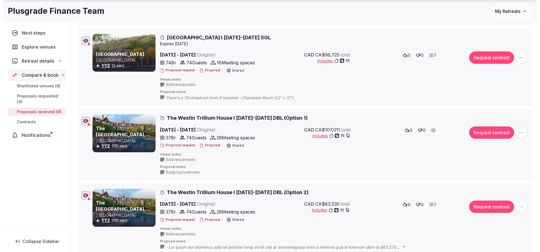
scroll to position [169, 0]
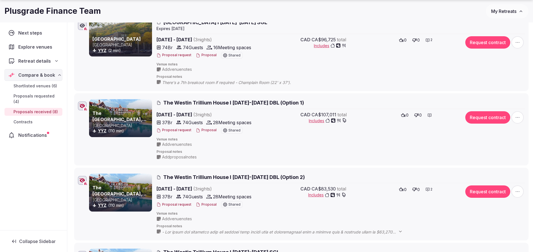
click at [209, 130] on button "Proposal" at bounding box center [206, 130] width 21 height 5
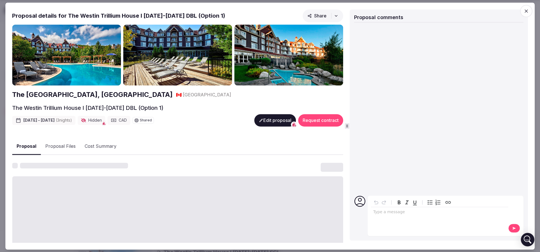
click at [70, 145] on button "Proposal Files" at bounding box center [60, 147] width 39 height 16
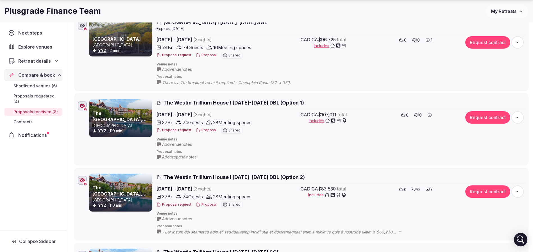
click at [208, 128] on button "Proposal" at bounding box center [206, 130] width 21 height 5
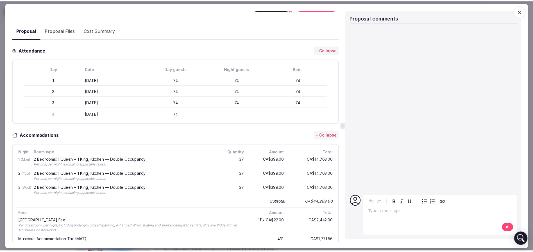
scroll to position [127, 0]
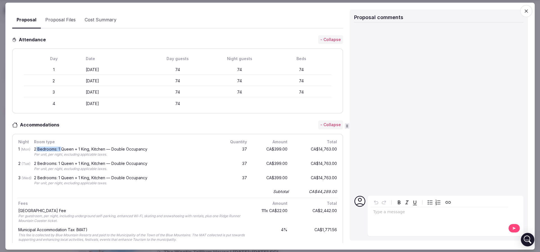
drag, startPoint x: 37, startPoint y: 147, endPoint x: 61, endPoint y: 146, distance: 24.5
click at [61, 147] on div "2 Bedrooms: 1 Queen + 1 King, Kitchen — Double Occupancy" at bounding box center [124, 149] width 181 height 4
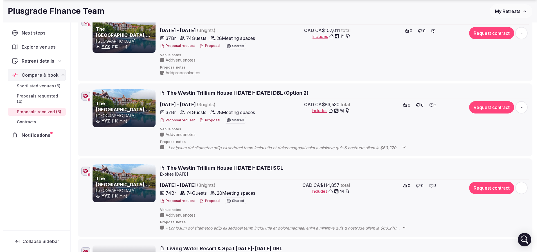
scroll to position [295, 0]
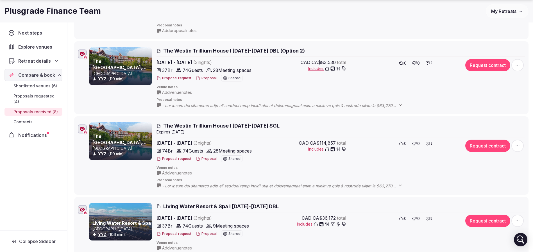
click at [201, 158] on button "Proposal" at bounding box center [206, 159] width 21 height 5
click at [202, 160] on button "Proposal" at bounding box center [206, 159] width 21 height 5
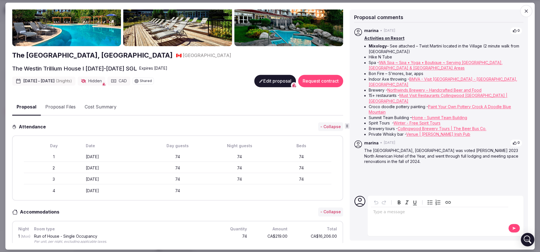
scroll to position [42, 0]
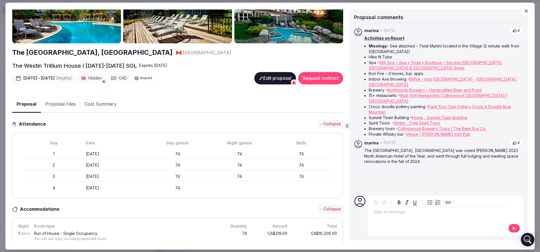
click at [68, 96] on div "Proposal Proposal Files Cost Summary" at bounding box center [177, 104] width 331 height 17
click at [66, 99] on button "Proposal Files" at bounding box center [60, 104] width 39 height 16
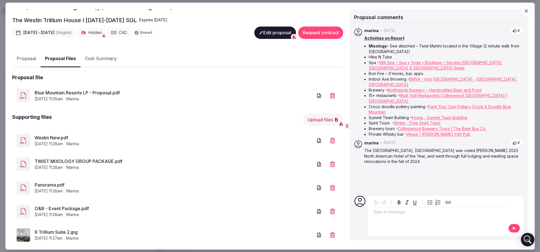
scroll to position [46, 0]
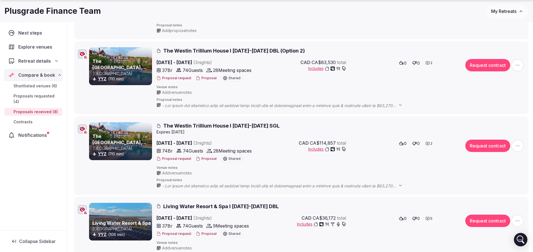
click at [207, 158] on button "Proposal" at bounding box center [206, 159] width 21 height 5
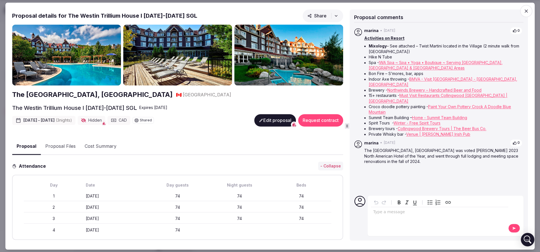
click at [60, 144] on button "Proposal Files" at bounding box center [60, 147] width 39 height 16
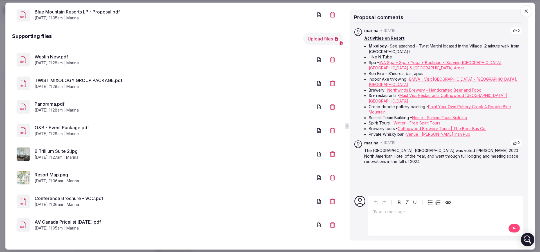
scroll to position [172, 0]
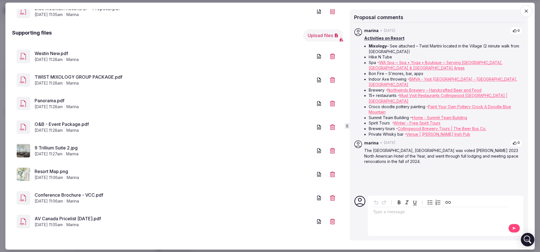
click at [58, 148] on link "9 Trillium Suite 2.jpg" at bounding box center [174, 148] width 278 height 7
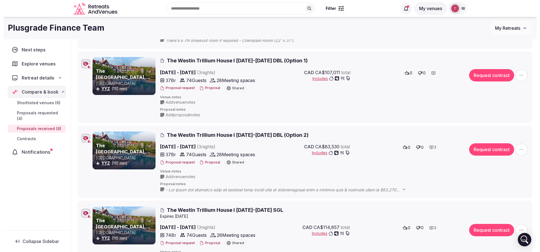
scroll to position [169, 0]
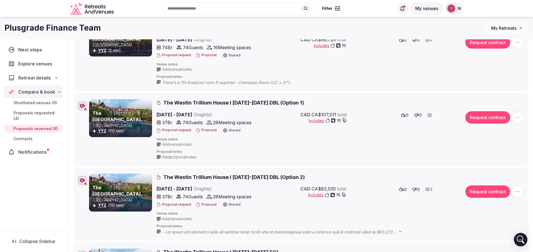
click at [207, 131] on button "Proposal" at bounding box center [206, 130] width 21 height 5
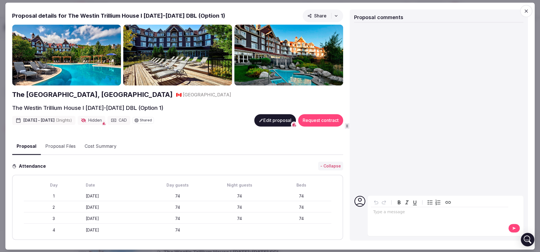
click at [383, 213] on p "editable markdown" at bounding box center [439, 212] width 133 height 6
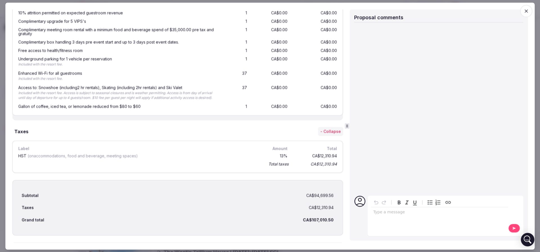
scroll to position [1267, 0]
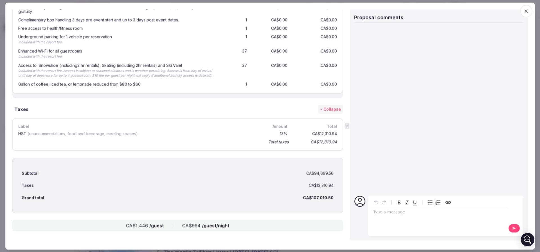
click at [380, 214] on p "editable markdown" at bounding box center [439, 212] width 133 height 6
paste div "editable markdown"
click at [375, 211] on span "**********" at bounding box center [440, 215] width 134 height 10
drag, startPoint x: 459, startPoint y: 212, endPoint x: 303, endPoint y: 210, distance: 155.5
click at [303, 210] on div "Proposal details for The Westin Trillium House I 16-19th Feb 2026 DBL (Option 1…" at bounding box center [270, 126] width 516 height 234
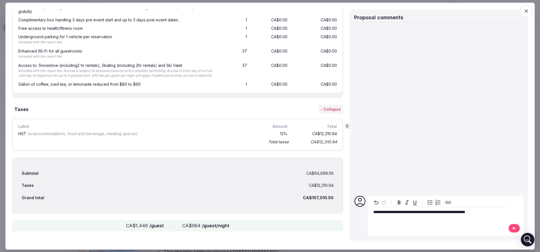
click at [495, 211] on p "**********" at bounding box center [439, 212] width 133 height 6
click at [513, 228] on icon at bounding box center [514, 228] width 4 height 4
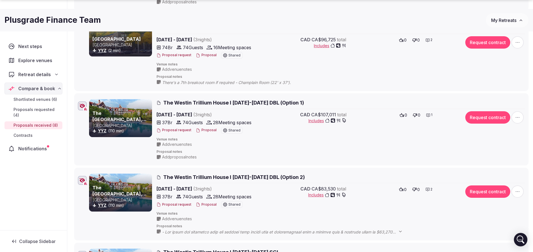
scroll to position [211, 0]
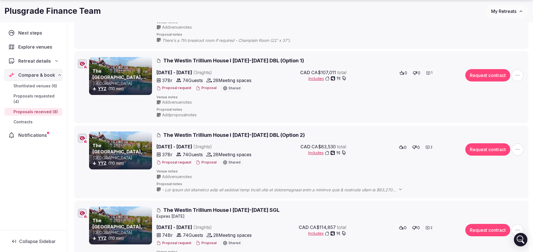
click at [212, 163] on button "Proposal" at bounding box center [206, 162] width 21 height 5
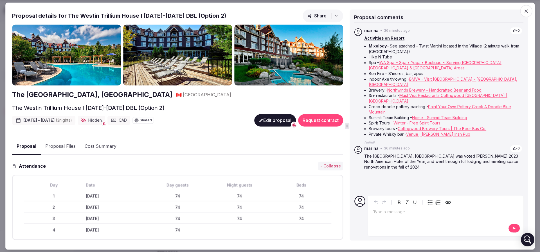
click at [381, 215] on div "editable markdown" at bounding box center [439, 212] width 137 height 11
click at [384, 213] on span "**********" at bounding box center [415, 212] width 85 height 4
click at [473, 212] on p "**********" at bounding box center [439, 212] width 133 height 6
click at [512, 226] on button at bounding box center [514, 228] width 12 height 9
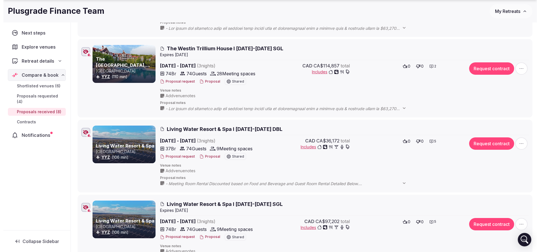
scroll to position [380, 0]
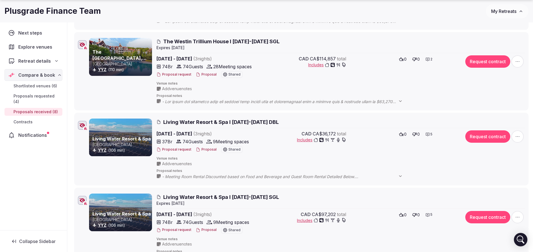
click at [201, 149] on button "Proposal" at bounding box center [206, 149] width 21 height 5
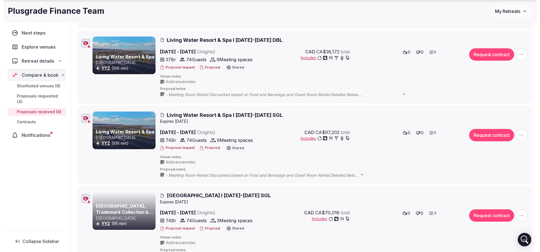
scroll to position [464, 0]
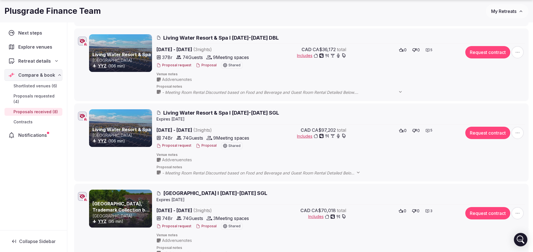
click at [205, 146] on button "Proposal" at bounding box center [206, 145] width 21 height 5
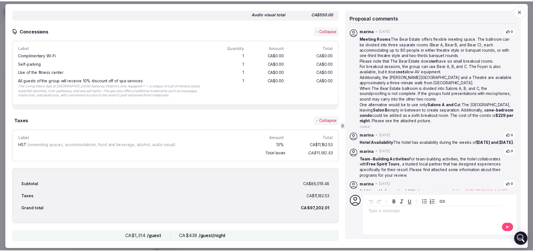
scroll to position [994, 0]
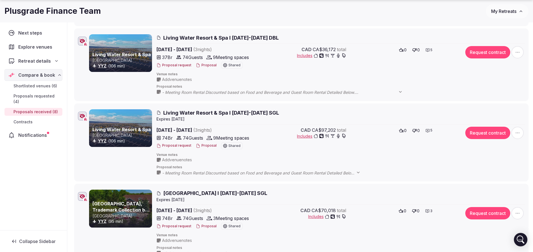
click at [83, 117] on icon "button" at bounding box center [83, 116] width 6 height 4
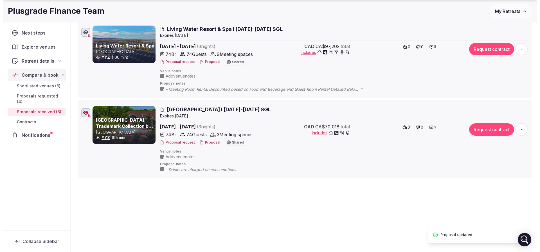
scroll to position [555, 0]
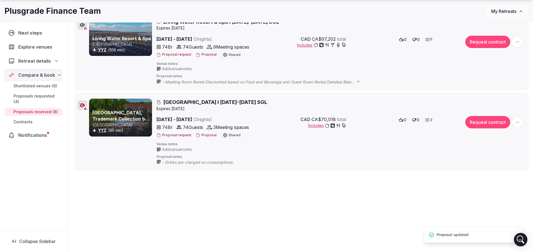
click at [204, 135] on button "Proposal" at bounding box center [206, 135] width 21 height 5
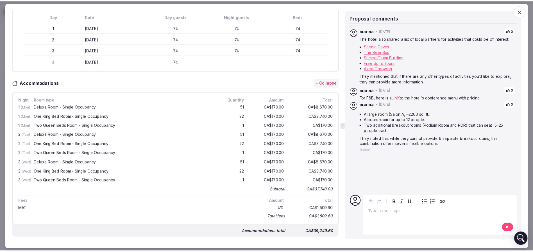
scroll to position [295, 0]
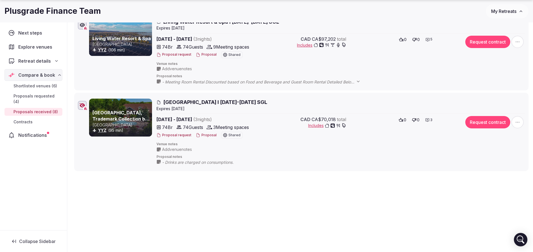
click at [85, 106] on div at bounding box center [82, 105] width 9 height 9
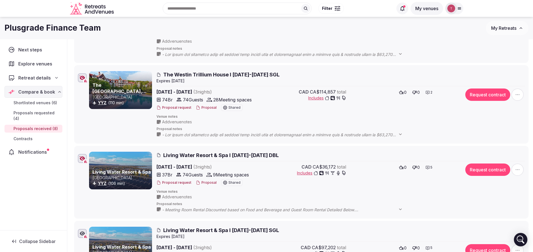
scroll to position [344, 0]
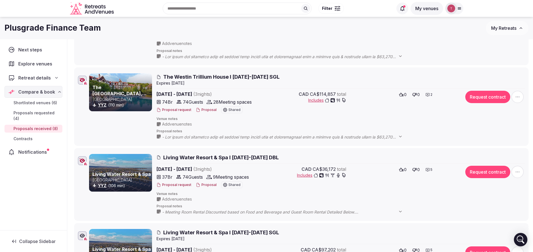
click at [85, 160] on div at bounding box center [82, 160] width 9 height 9
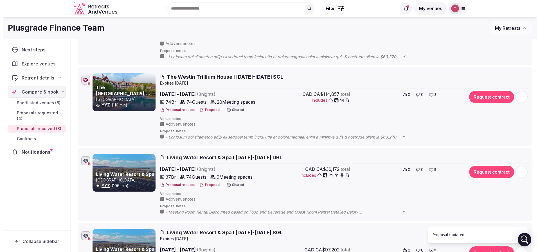
scroll to position [302, 0]
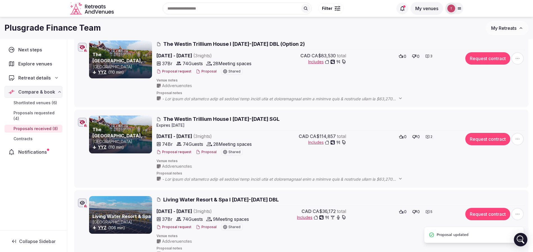
click at [202, 151] on button "Proposal" at bounding box center [206, 152] width 21 height 5
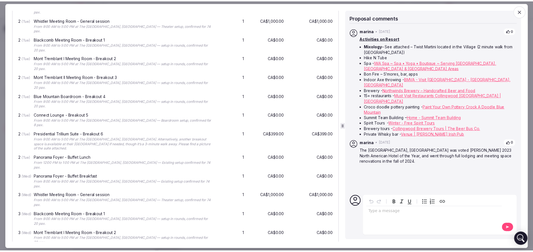
scroll to position [843, 0]
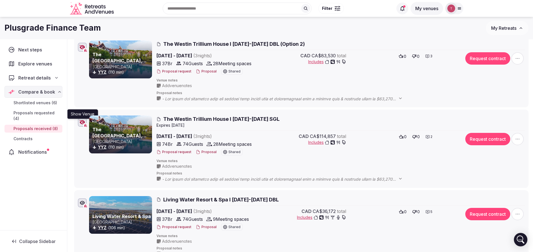
click at [81, 123] on icon "button" at bounding box center [83, 122] width 6 height 4
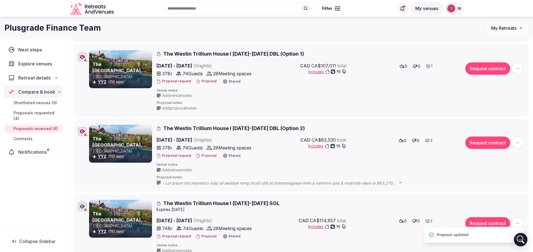
click at [81, 130] on icon "button" at bounding box center [83, 131] width 6 height 4
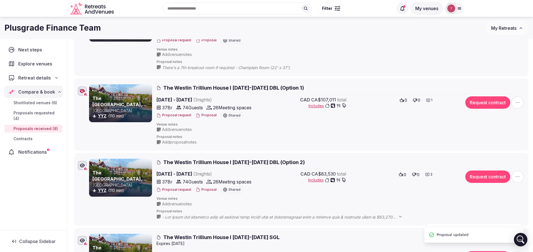
scroll to position [175, 0]
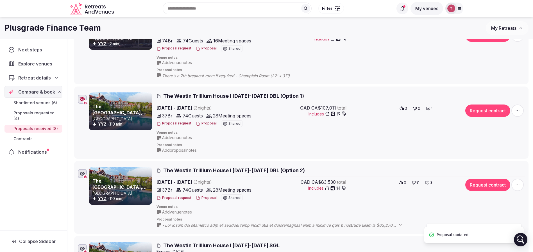
click at [84, 98] on icon "button" at bounding box center [83, 99] width 6 height 4
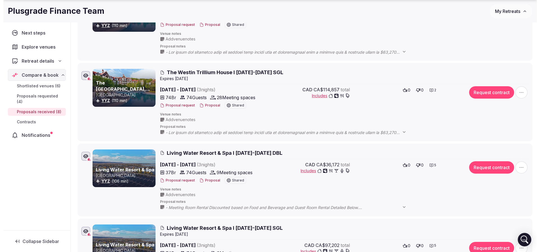
scroll to position [380, 0]
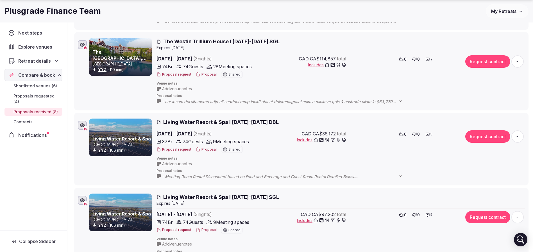
click at [211, 149] on button "Proposal" at bounding box center [206, 149] width 21 height 5
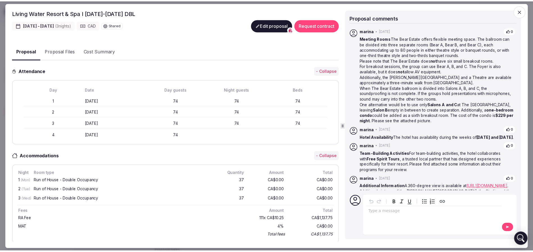
scroll to position [169, 0]
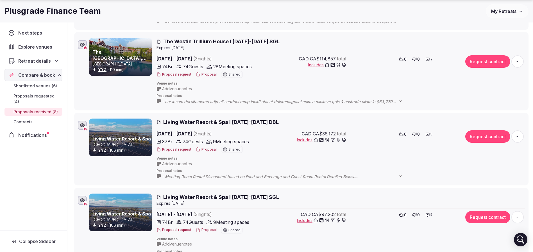
click at [85, 125] on icon "button" at bounding box center [82, 125] width 5 height 4
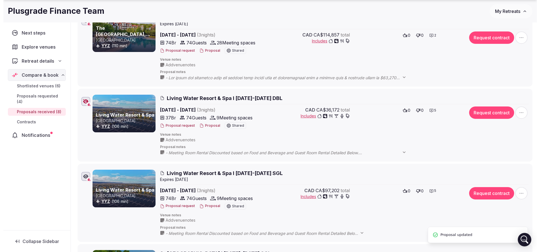
scroll to position [422, 0]
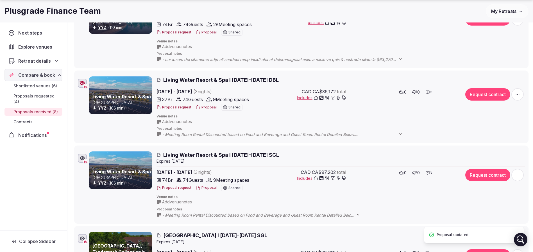
click at [204, 189] on button "Proposal" at bounding box center [206, 188] width 21 height 5
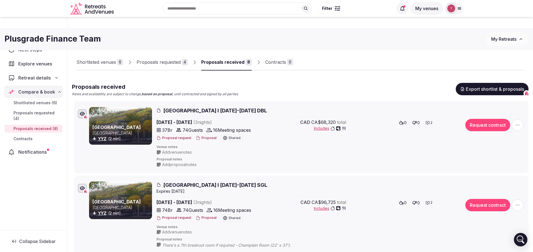
scroll to position [0, 0]
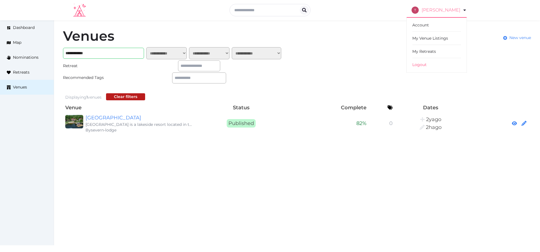
click at [461, 11] on link "[PERSON_NAME]" at bounding box center [438, 10] width 55 height 16
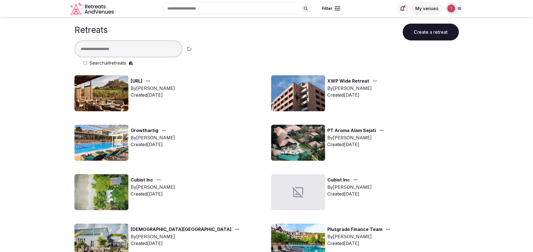
click at [459, 7] on icon at bounding box center [459, 8] width 4 height 4
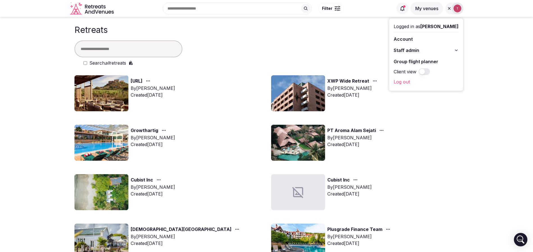
click at [429, 62] on link "Group flight planner" at bounding box center [426, 61] width 65 height 9
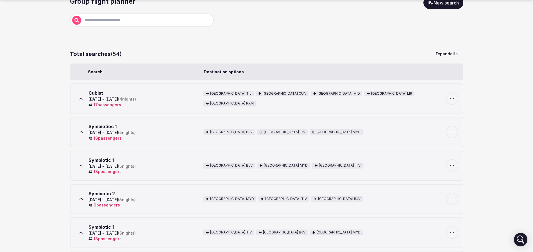
scroll to position [42, 0]
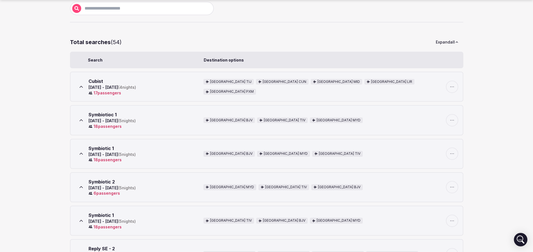
click at [82, 85] on icon at bounding box center [81, 87] width 6 height 6
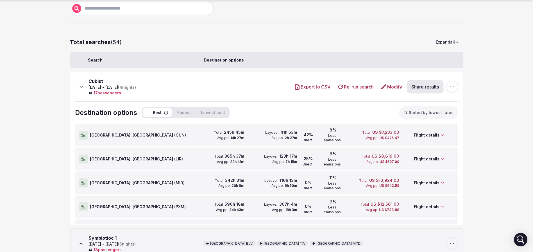
click at [387, 86] on link "Modify" at bounding box center [391, 86] width 26 height 13
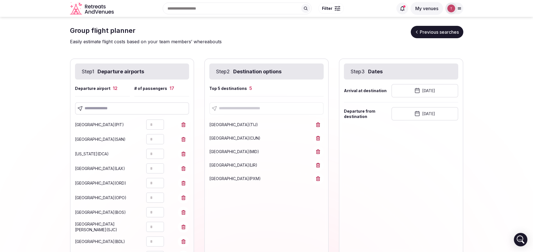
click at [423, 91] on button "[DATE]" at bounding box center [425, 90] width 67 height 13
click at [462, 106] on div "[DATE] Sun Mon Tue Wed Thu Fri Sat 28 29 30 31 1 2 3 4 5 6 7 8 9 10 11 12 13 14…" at bounding box center [432, 143] width 81 height 88
click at [464, 104] on icon "Go to the Next Month" at bounding box center [466, 104] width 7 height 7
click at [416, 155] on button "16" at bounding box center [414, 155] width 8 height 8
click at [432, 116] on button "[DATE]" at bounding box center [425, 113] width 67 height 13
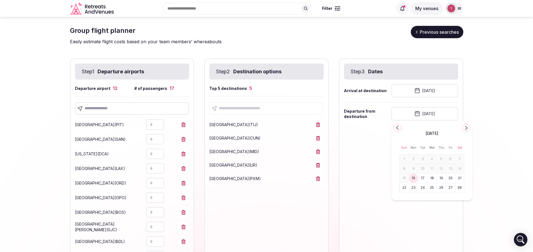
click at [441, 182] on button "19" at bounding box center [441, 178] width 8 height 8
click at [512, 132] on section "Group flight planner Previous searches Easily estimate flight costs based on yo…" at bounding box center [266, 186] width 533 height 338
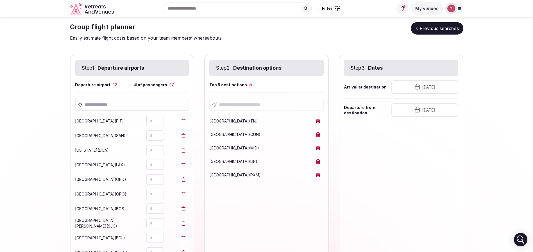
scroll to position [102, 0]
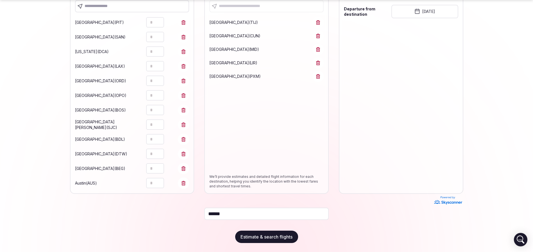
click at [247, 215] on input "******" at bounding box center [266, 214] width 125 height 12
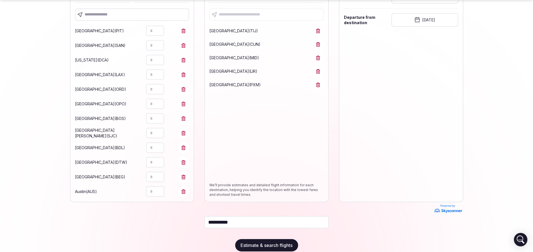
scroll to position [0, 0]
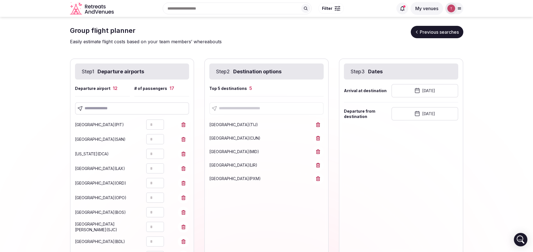
type input "**********"
click at [432, 91] on button "[DATE]" at bounding box center [425, 90] width 67 height 13
click at [414, 135] on button "2" at bounding box center [414, 136] width 8 height 8
click at [421, 114] on button "[DATE]" at bounding box center [425, 113] width 67 height 13
click at [451, 159] on button "6" at bounding box center [451, 159] width 8 height 8
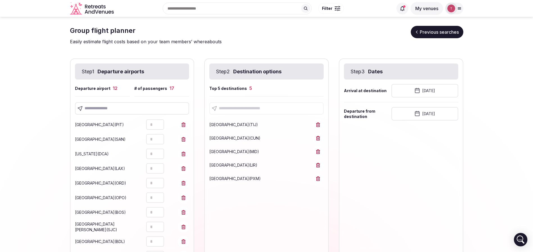
click at [484, 103] on section "**********" at bounding box center [266, 186] width 533 height 338
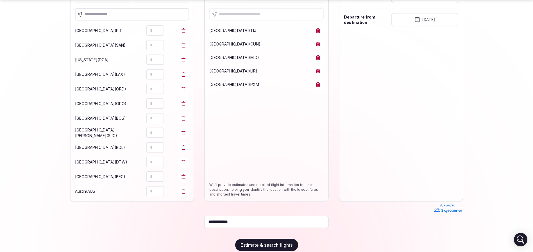
scroll to position [102, 0]
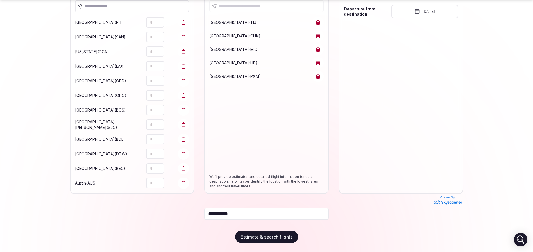
click at [263, 237] on button "Estimate & search flights" at bounding box center [266, 237] width 63 height 12
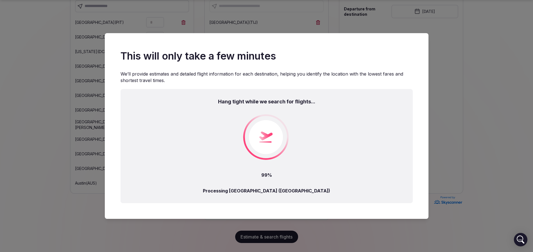
click at [295, 178] on div "Hang tight while we search for flights... 99% Processing [GEOGRAPHIC_DATA] ([GE…" at bounding box center [267, 146] width 292 height 114
click at [307, 147] on div "Hang tight while we search for flights... 99% Processing [GEOGRAPHIC_DATA] (ORD)" at bounding box center [267, 146] width 292 height 114
click at [311, 188] on div "Hang tight while we search for flights... 99% Processing [GEOGRAPHIC_DATA] (ORD)" at bounding box center [267, 146] width 292 height 114
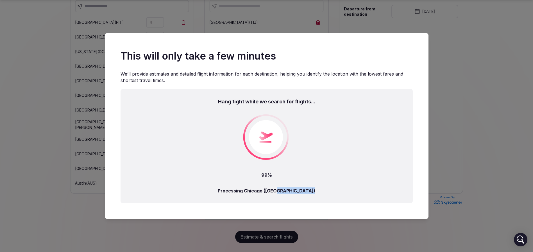
click at [311, 188] on div "Hang tight while we search for flights... 99% Processing [GEOGRAPHIC_DATA] (ORD)" at bounding box center [267, 146] width 292 height 114
click at [312, 175] on div "Hang tight while we search for flights... 99% Processing [GEOGRAPHIC_DATA] (ORD)" at bounding box center [267, 146] width 292 height 114
click at [322, 119] on div "Hang tight while we search for flights... 99% Processing [GEOGRAPHIC_DATA] (ORD)" at bounding box center [267, 146] width 292 height 114
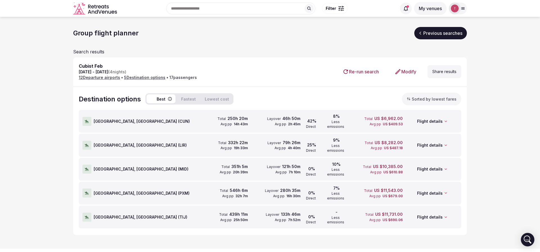
click at [447, 69] on button "Share results" at bounding box center [444, 71] width 34 height 13
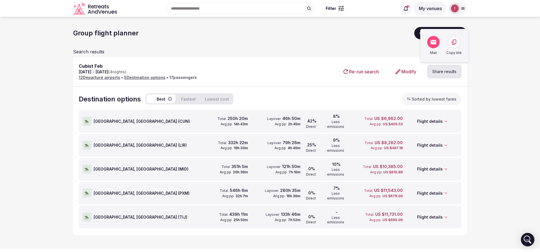
click at [453, 45] on icon at bounding box center [454, 42] width 6 height 6
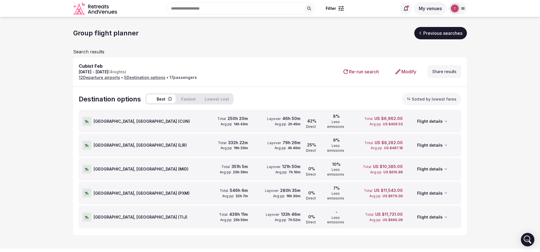
click at [87, 120] on icon at bounding box center [87, 121] width 4 height 3
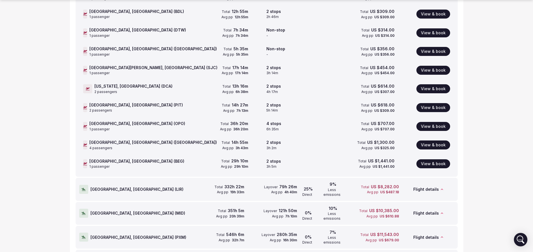
scroll to position [46, 0]
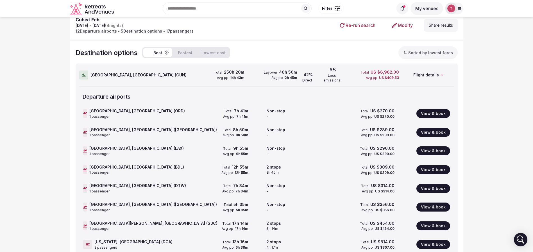
click at [87, 72] on div at bounding box center [83, 75] width 9 height 9
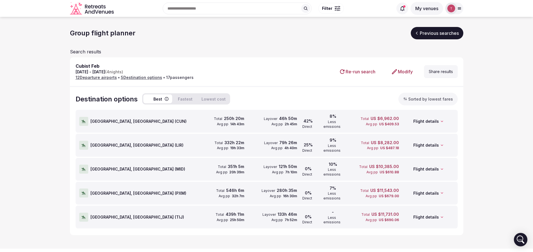
scroll to position [0, 0]
click at [84, 213] on div at bounding box center [86, 217] width 9 height 9
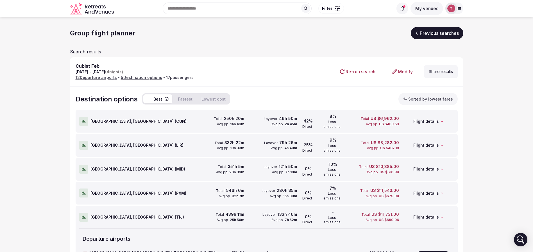
click at [82, 215] on icon at bounding box center [84, 217] width 4 height 4
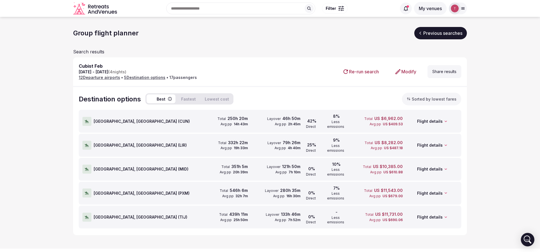
click at [439, 73] on button "Share results" at bounding box center [444, 71] width 34 height 13
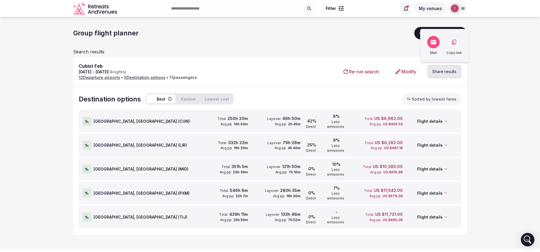
click at [453, 42] on icon at bounding box center [454, 42] width 4 height 5
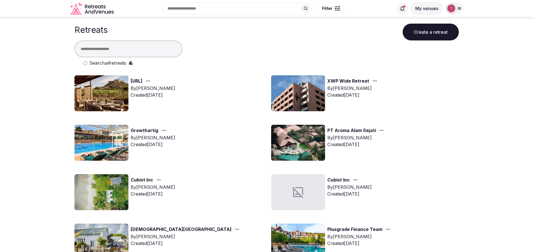
click at [141, 51] on input "text" at bounding box center [129, 48] width 108 height 17
type input "******"
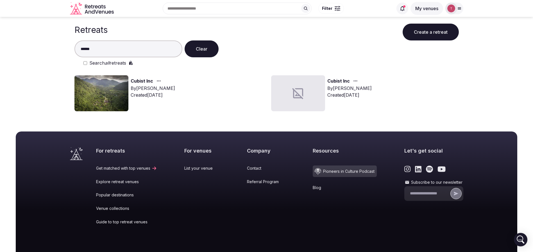
click at [84, 97] on img at bounding box center [102, 93] width 54 height 36
click at [94, 91] on img at bounding box center [102, 93] width 54 height 36
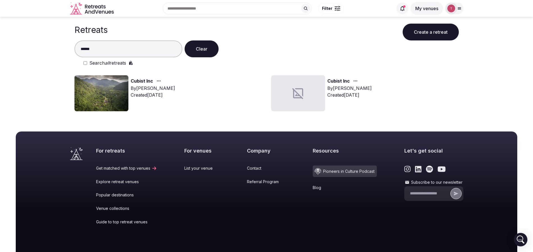
click at [114, 86] on img at bounding box center [102, 93] width 54 height 36
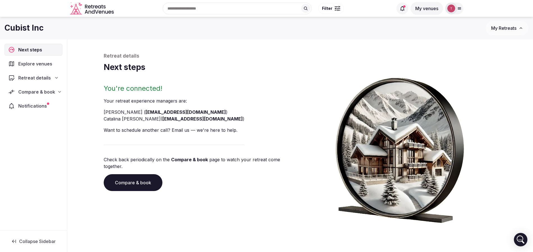
click at [146, 175] on link "Compare & book" at bounding box center [133, 182] width 59 height 17
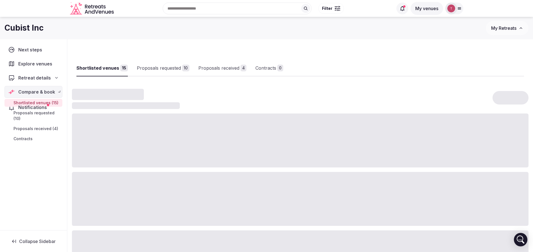
click at [146, 175] on div at bounding box center [300, 199] width 457 height 54
click at [233, 60] on link "Proposals received 4" at bounding box center [231, 68] width 48 height 16
click at [233, 61] on link "Proposals received 4" at bounding box center [231, 68] width 48 height 16
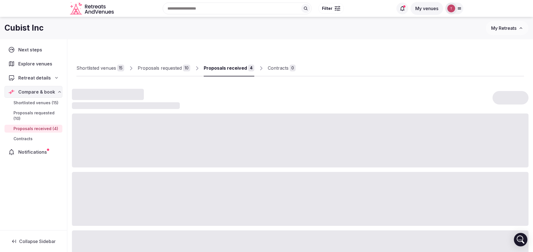
click at [232, 63] on link "Proposals received 4" at bounding box center [229, 68] width 51 height 16
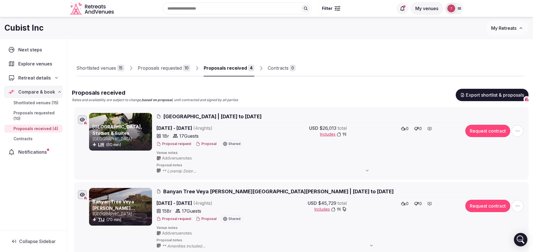
scroll to position [42, 0]
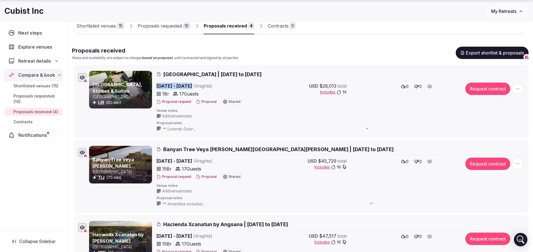
drag, startPoint x: 156, startPoint y: 86, endPoint x: 191, endPoint y: 85, distance: 34.9
click at [191, 85] on div "[GEOGRAPHIC_DATA], Studios & Suites [GEOGRAPHIC_DATA] LIR (60 min) [GEOGRAPHIC_…" at bounding box center [307, 101] width 436 height 61
click at [191, 85] on span "[DATE] - [DATE] ( 4 night s )" at bounding box center [206, 86] width 99 height 7
click at [199, 100] on button "Proposal" at bounding box center [206, 102] width 21 height 5
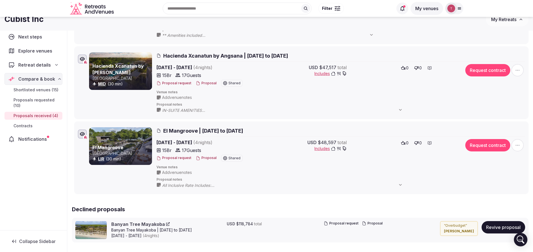
scroll to position [0, 0]
